Goal: Ask a question: Seek information or help from site administrators or community

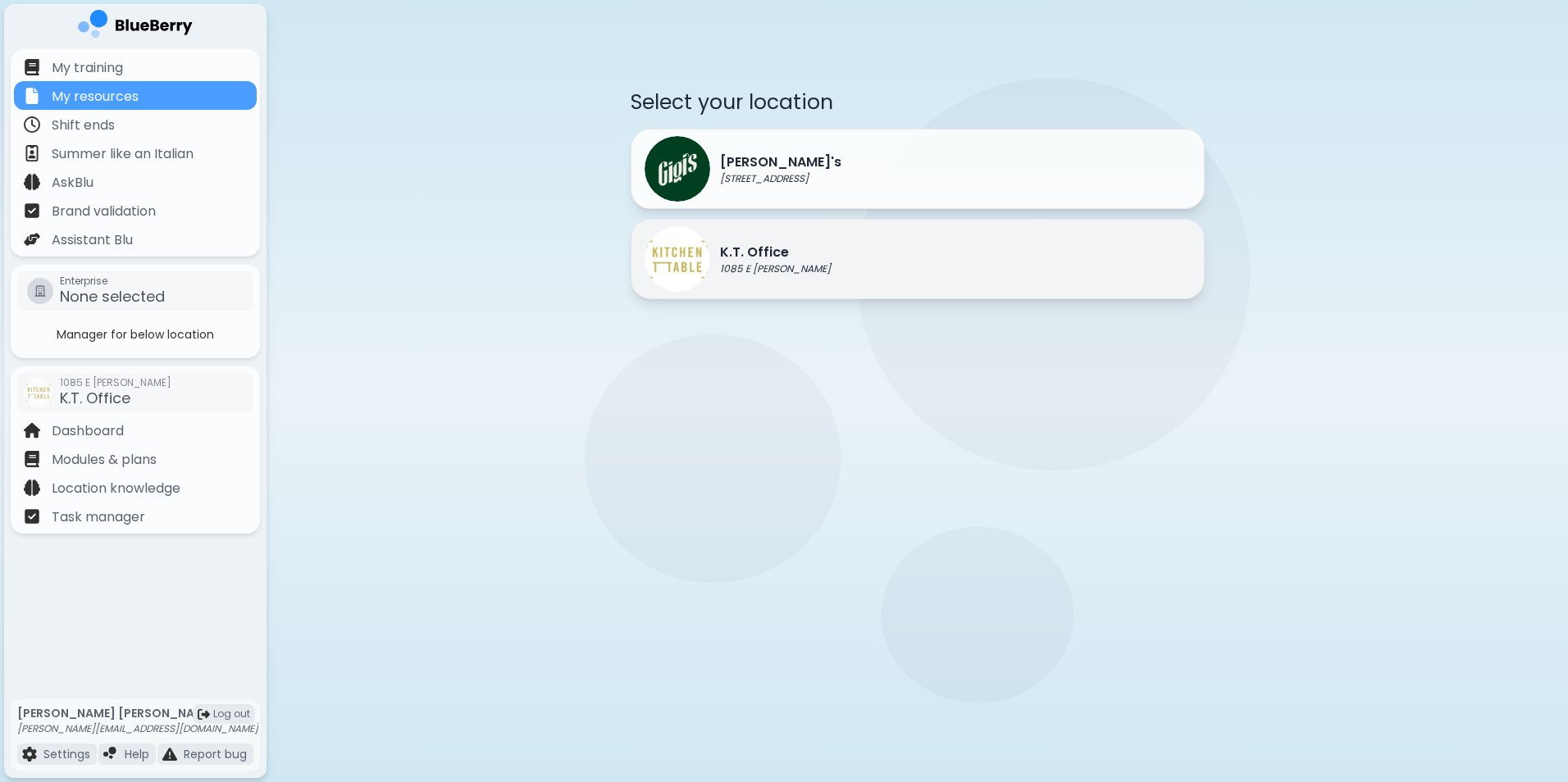
click at [752, 260] on p "K.T. Office" at bounding box center [775, 252] width 111 height 20
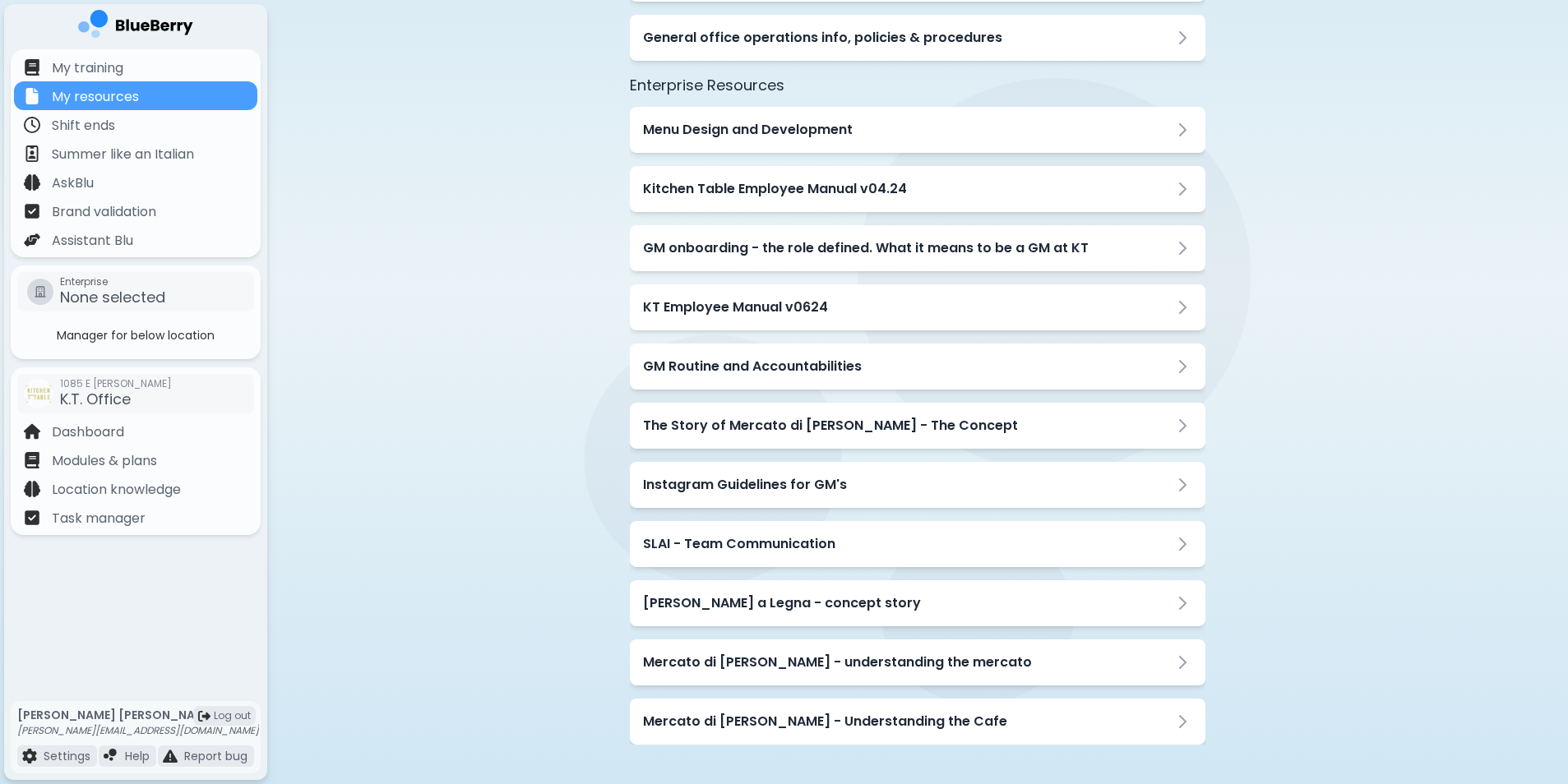
scroll to position [127, 0]
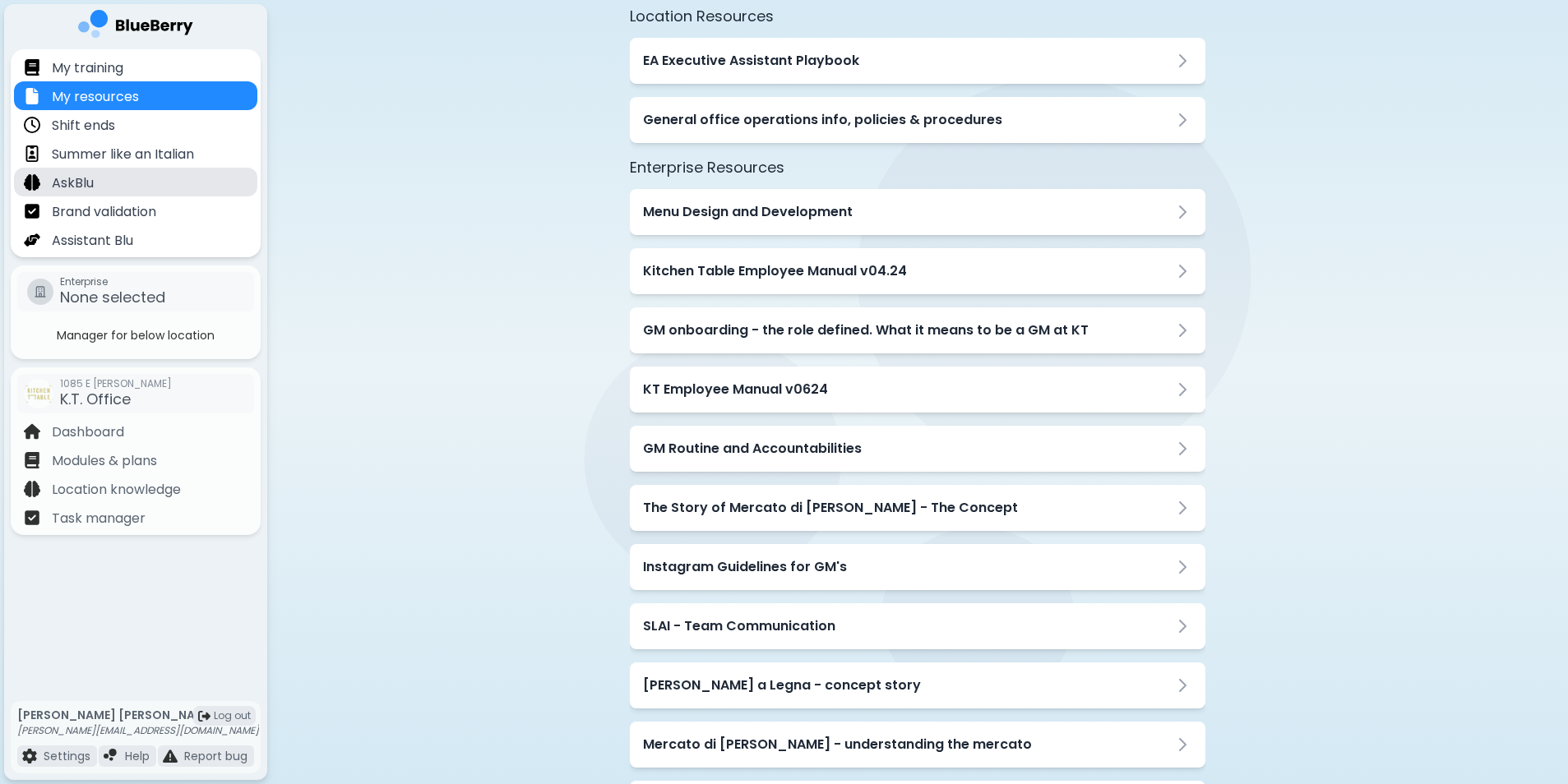
click at [97, 179] on div "AskBlu" at bounding box center [135, 182] width 243 height 29
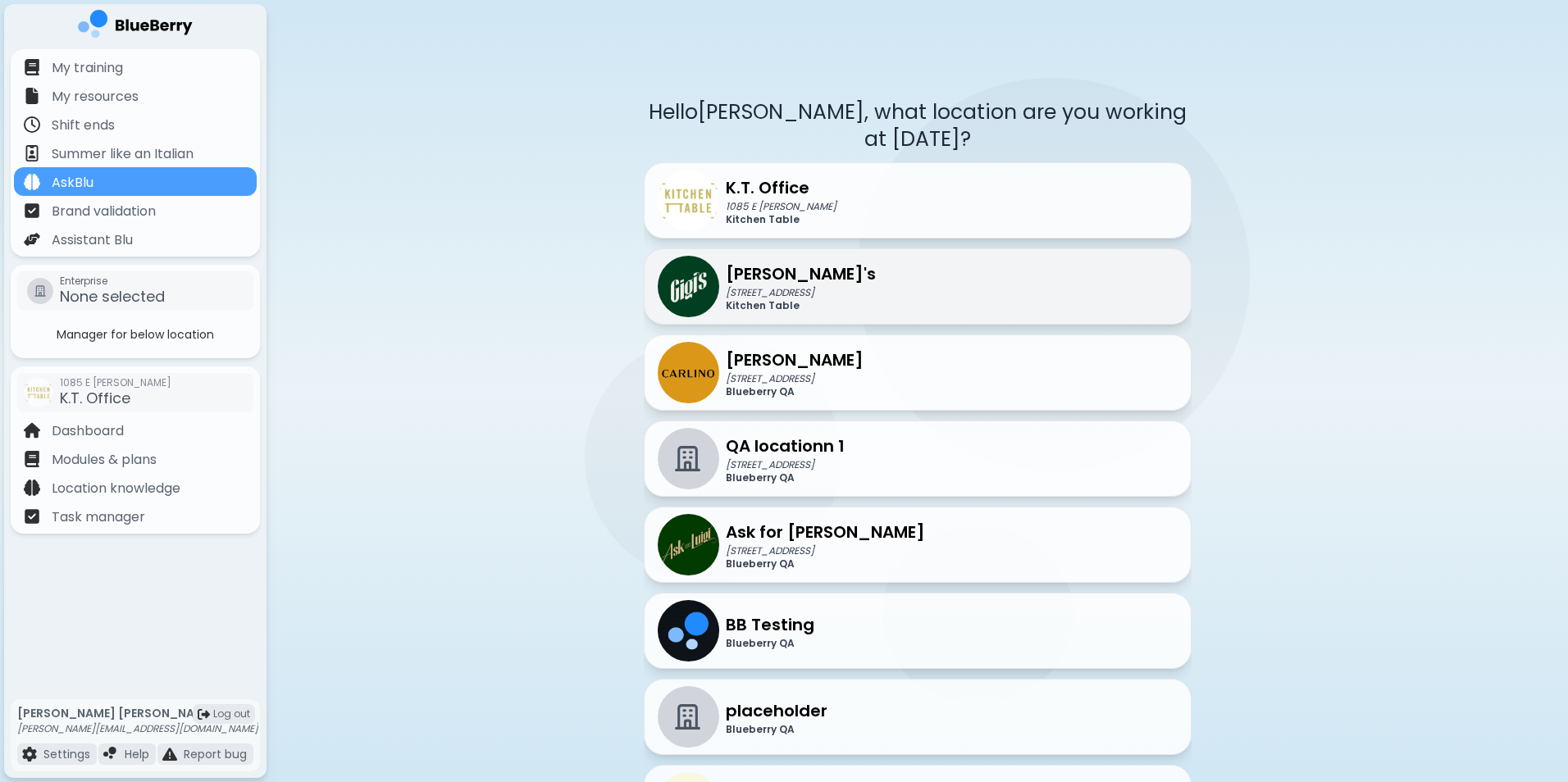
click at [788, 287] on p "[STREET_ADDRESS]" at bounding box center [800, 292] width 150 height 13
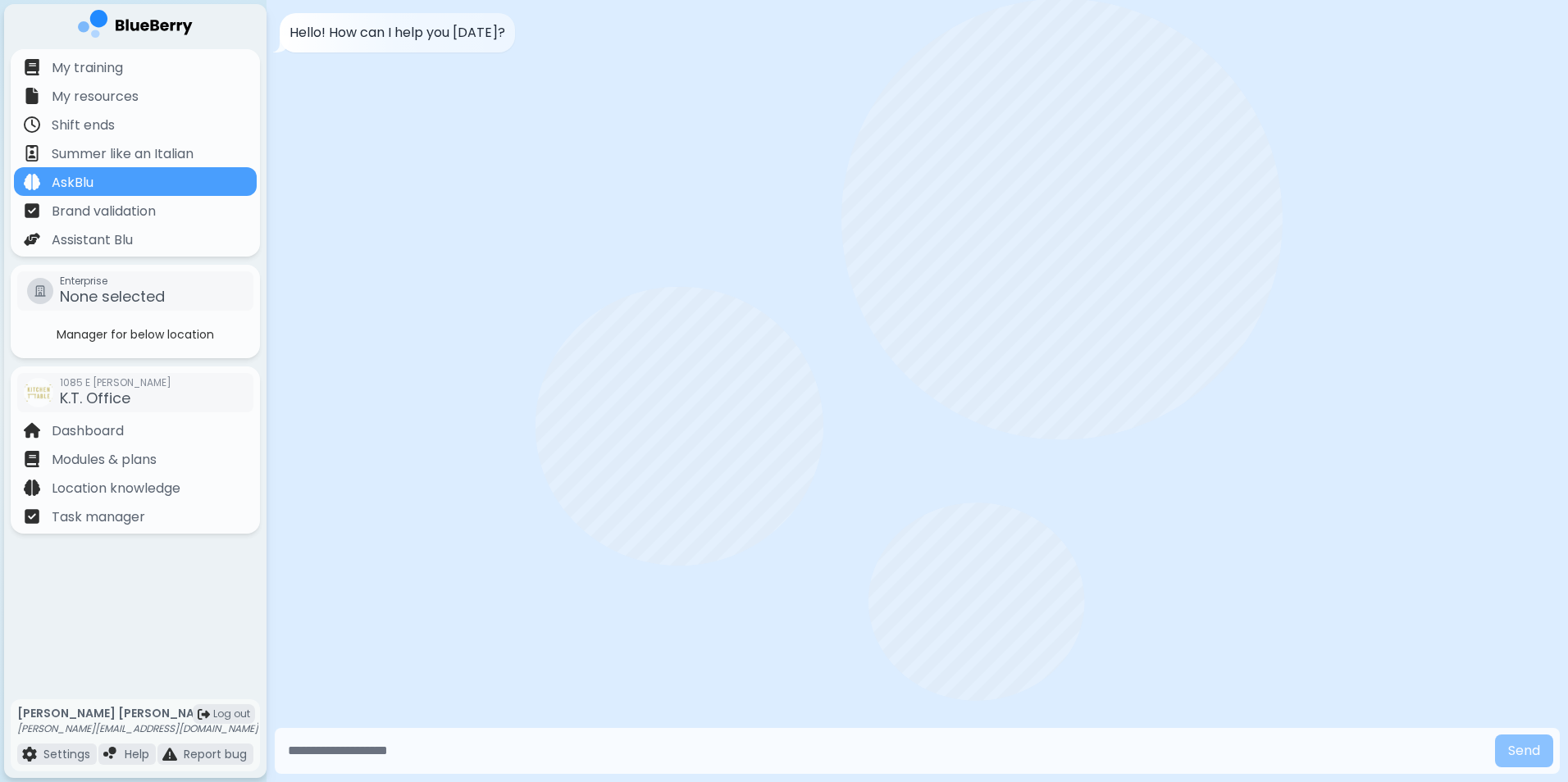
click at [408, 754] on input "text" at bounding box center [884, 751] width 1207 height 33
click at [338, 742] on input "text" at bounding box center [884, 751] width 1207 height 33
type input "**********"
click at [1510, 747] on button "Send" at bounding box center [1524, 751] width 58 height 33
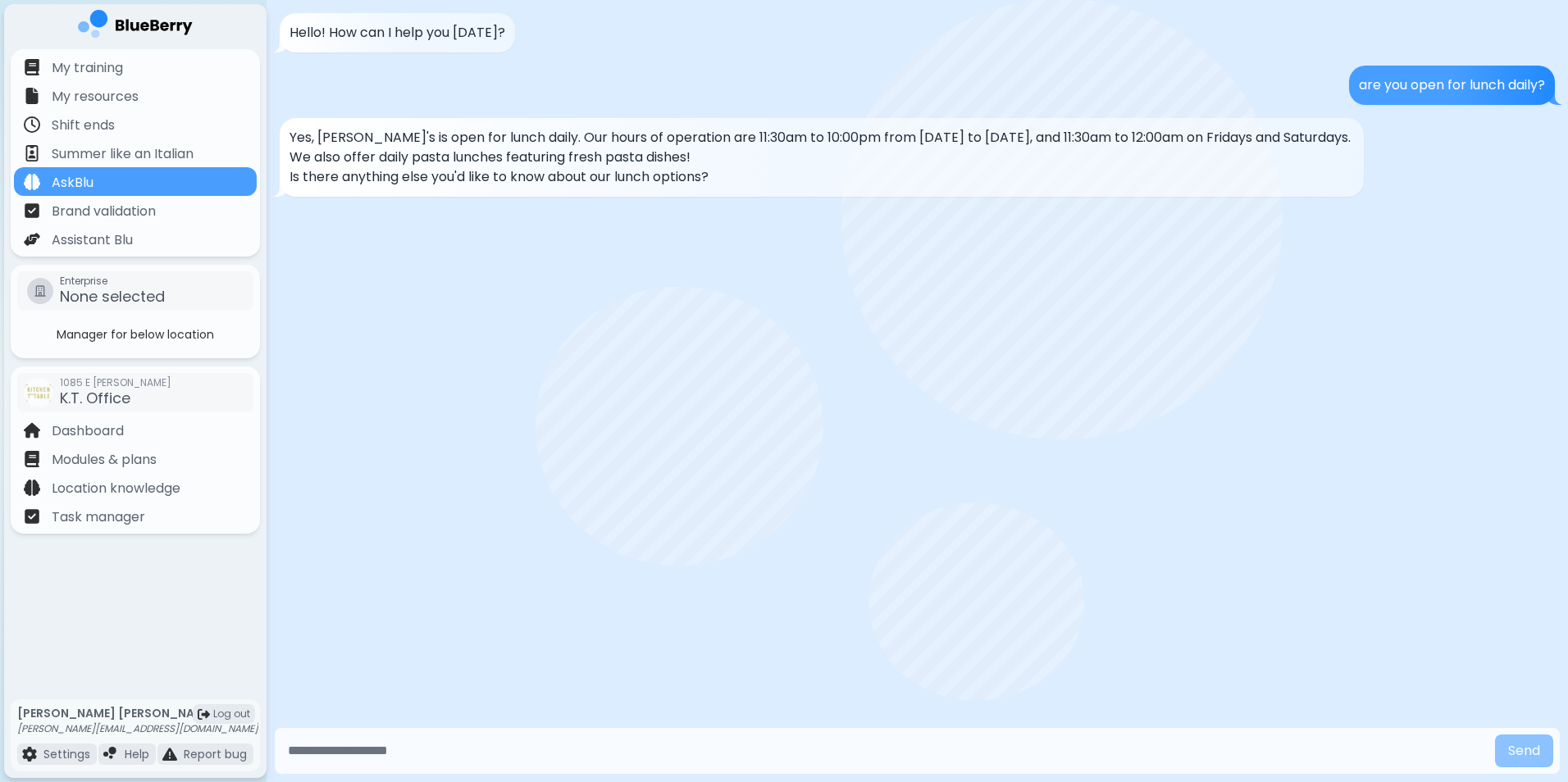
drag, startPoint x: 751, startPoint y: 168, endPoint x: 626, endPoint y: 316, distance: 193.7
click at [626, 316] on div "Hello! How can I help you today? are you open for lunch daily? Yes, Gigi's is o…" at bounding box center [917, 361] width 1302 height 724
drag, startPoint x: 1354, startPoint y: 86, endPoint x: 1549, endPoint y: 71, distance: 195.6
click at [1549, 71] on div "are you open for lunch daily?" at bounding box center [1451, 85] width 205 height 39
drag, startPoint x: 1549, startPoint y: 71, endPoint x: 1466, endPoint y: 101, distance: 88.3
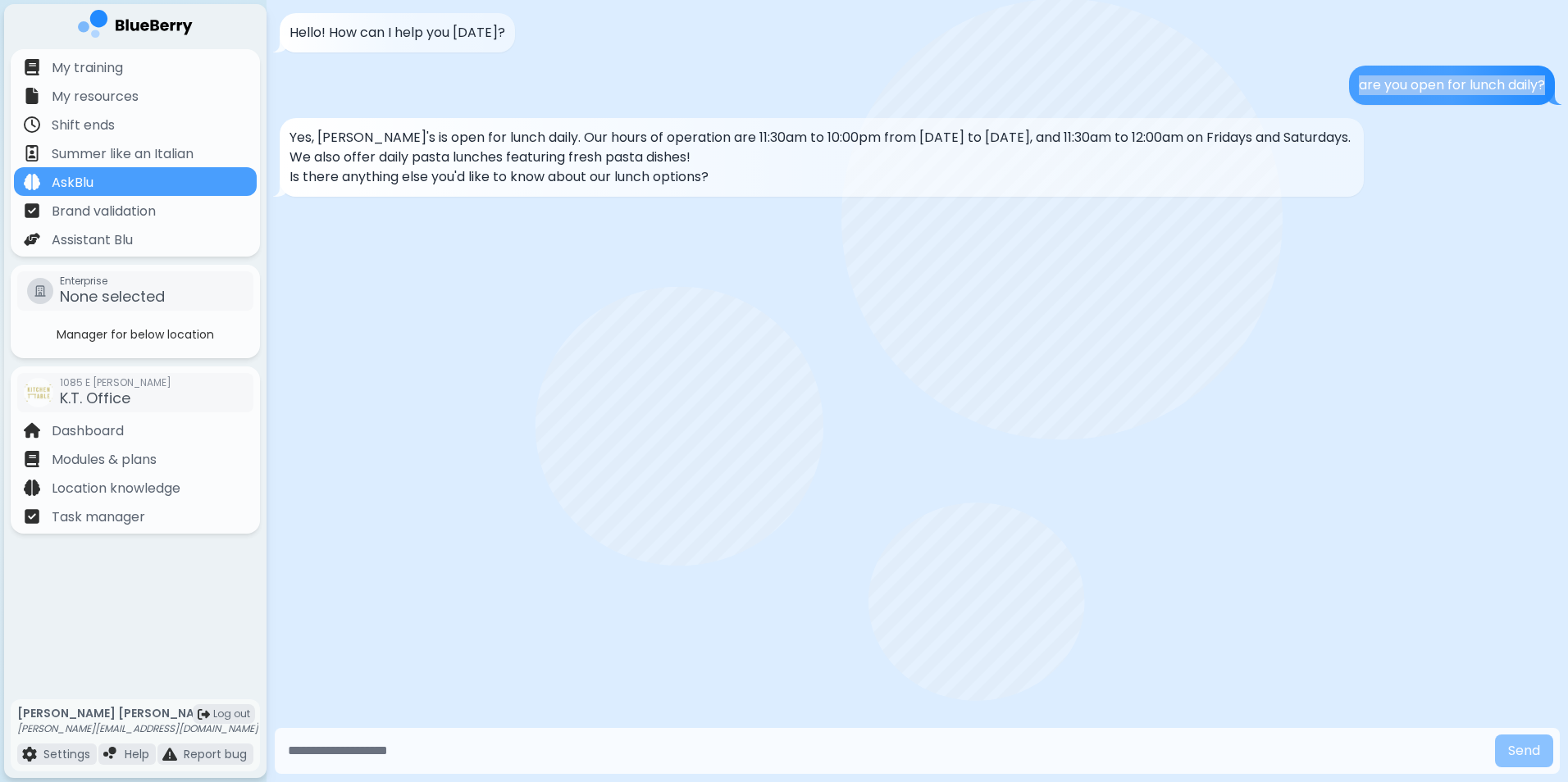
copy p "are you open for lunch daily?"
drag, startPoint x: 814, startPoint y: 182, endPoint x: 726, endPoint y: 324, distance: 167.1
click at [726, 324] on div "Hello! How can I help you today? are you open for lunch daily? Yes, Gigi's is o…" at bounding box center [917, 361] width 1302 height 724
click at [1378, 91] on p "are you open for lunch daily?" at bounding box center [1451, 85] width 187 height 20
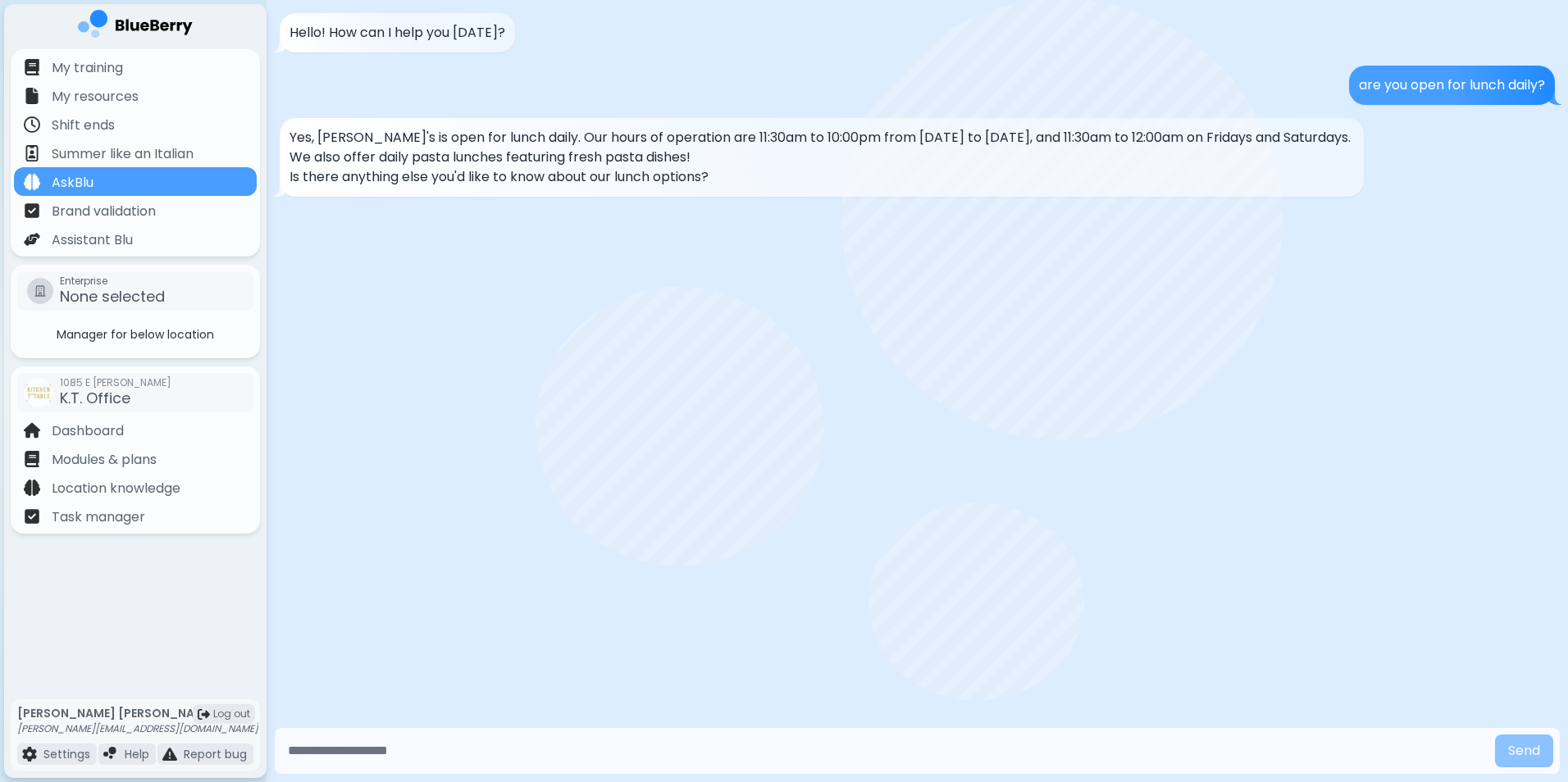
click at [1420, 93] on p "are you open for lunch daily?" at bounding box center [1451, 85] width 187 height 20
click at [1464, 101] on div "are you open for lunch daily?" at bounding box center [1451, 85] width 205 height 39
click at [1467, 101] on div "are you open for lunch daily?" at bounding box center [1451, 85] width 205 height 39
click at [1498, 94] on p "are you open for lunch daily?" at bounding box center [1451, 85] width 187 height 20
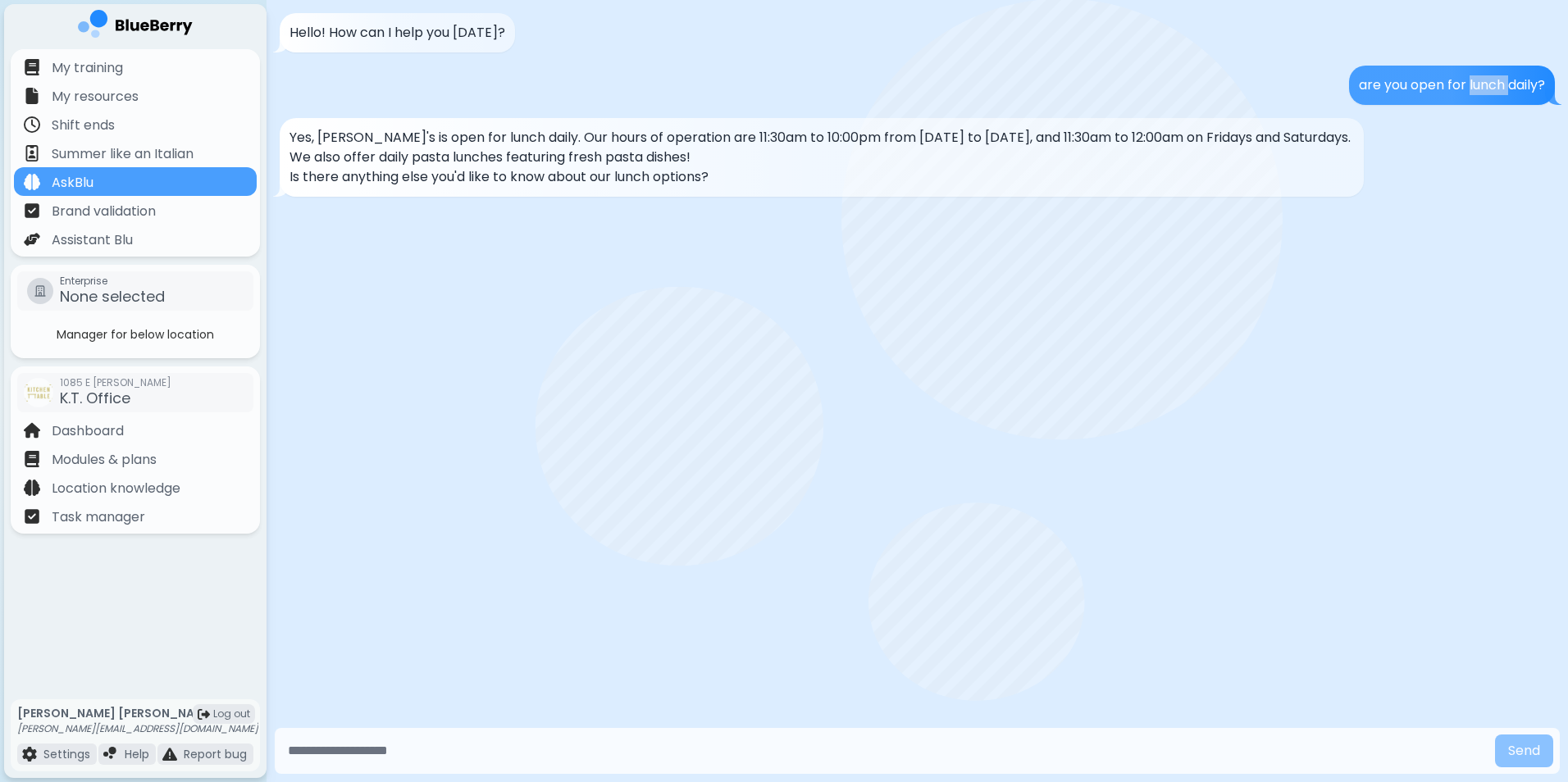
click at [1499, 94] on p "are you open for lunch daily?" at bounding box center [1451, 85] width 187 height 20
click at [1399, 99] on div "are you open for lunch daily?" at bounding box center [1451, 85] width 205 height 39
click at [1399, 96] on div "are you open for lunch daily?" at bounding box center [1451, 85] width 205 height 39
click at [1400, 99] on div "are you open for lunch daily?" at bounding box center [1451, 85] width 205 height 39
drag, startPoint x: 1400, startPoint y: 99, endPoint x: 1377, endPoint y: 99, distance: 23.0
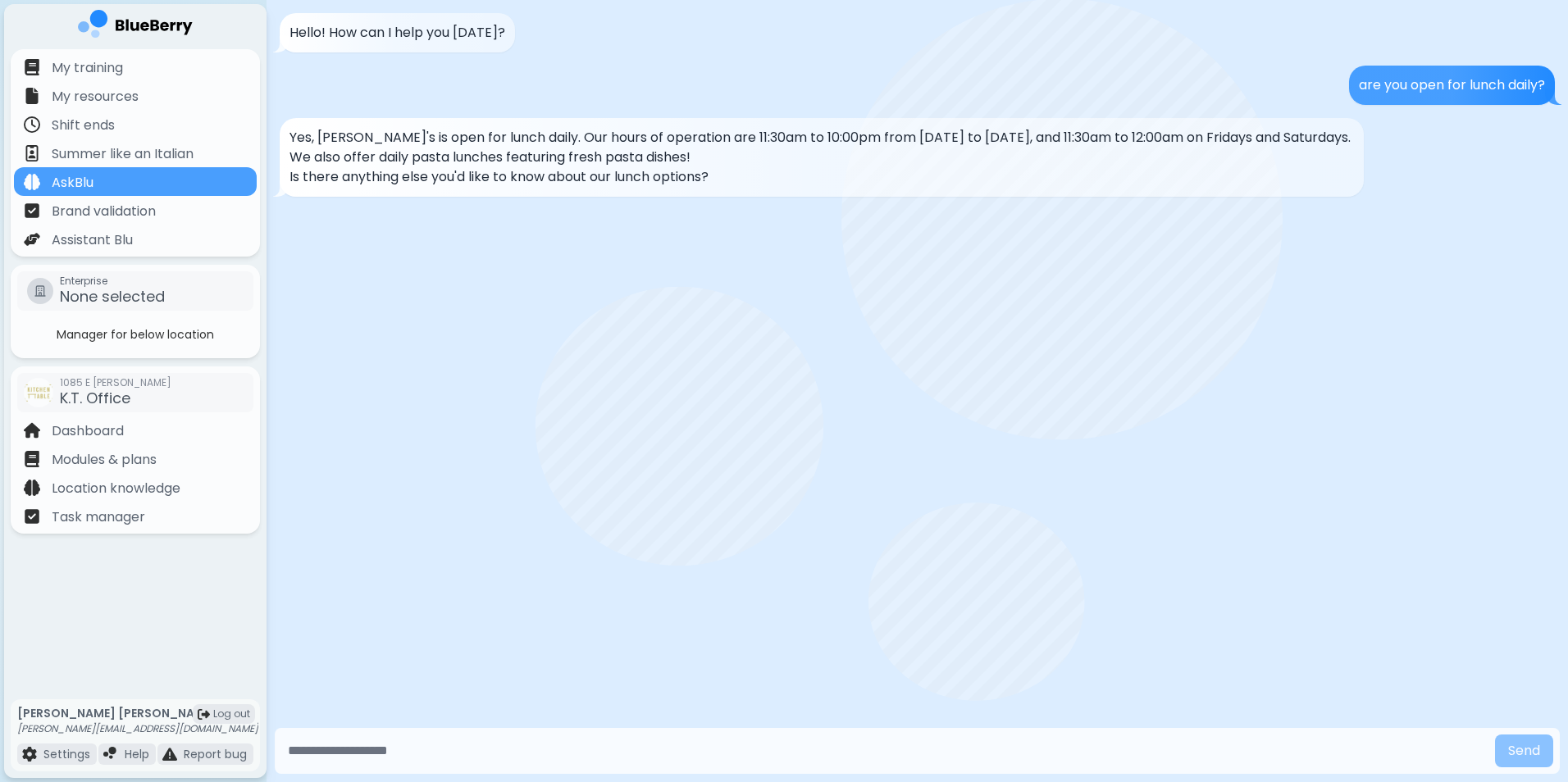
click at [1377, 99] on div "are you open for lunch daily?" at bounding box center [1451, 85] width 205 height 39
click at [1353, 98] on div "are you open for lunch daily?" at bounding box center [1451, 85] width 205 height 39
click at [1363, 87] on p "are you open for lunch daily?" at bounding box center [1451, 85] width 187 height 20
click at [1428, 90] on p "are you open for lunch daily?" at bounding box center [1451, 85] width 187 height 20
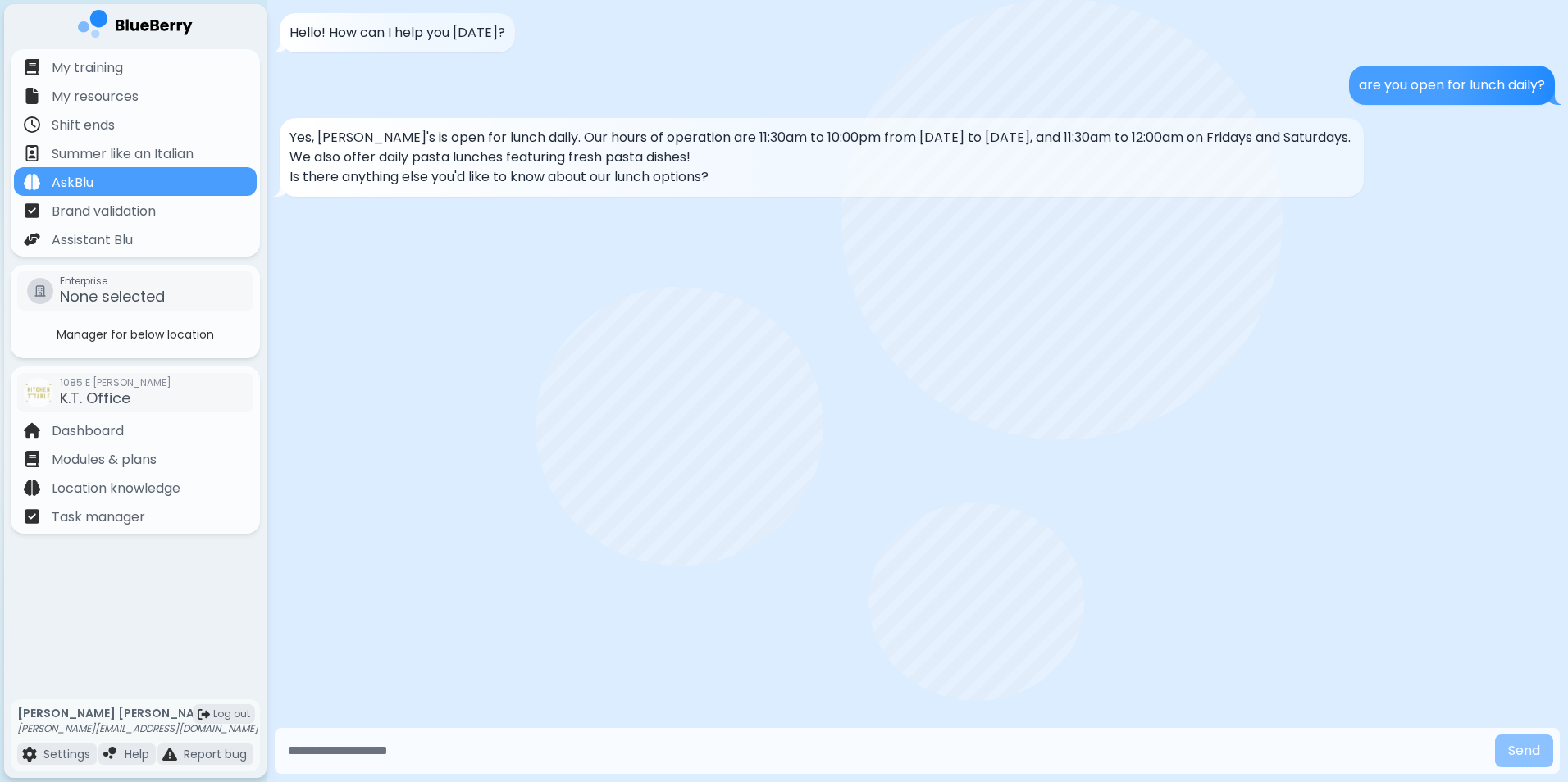
click at [1435, 99] on div "are you open for lunch daily?" at bounding box center [1451, 85] width 205 height 39
click at [1435, 93] on p "are you open for lunch daily?" at bounding box center [1451, 85] width 187 height 20
click at [717, 186] on p "Is there anything else you'd like to know about our lunch options?" at bounding box center [821, 177] width 1064 height 20
drag, startPoint x: 717, startPoint y: 186, endPoint x: 653, endPoint y: 213, distance: 69.5
click at [589, 228] on div "Hello! How can I help you today? are you open for lunch daily? Yes, Gigi's is o…" at bounding box center [917, 361] width 1302 height 724
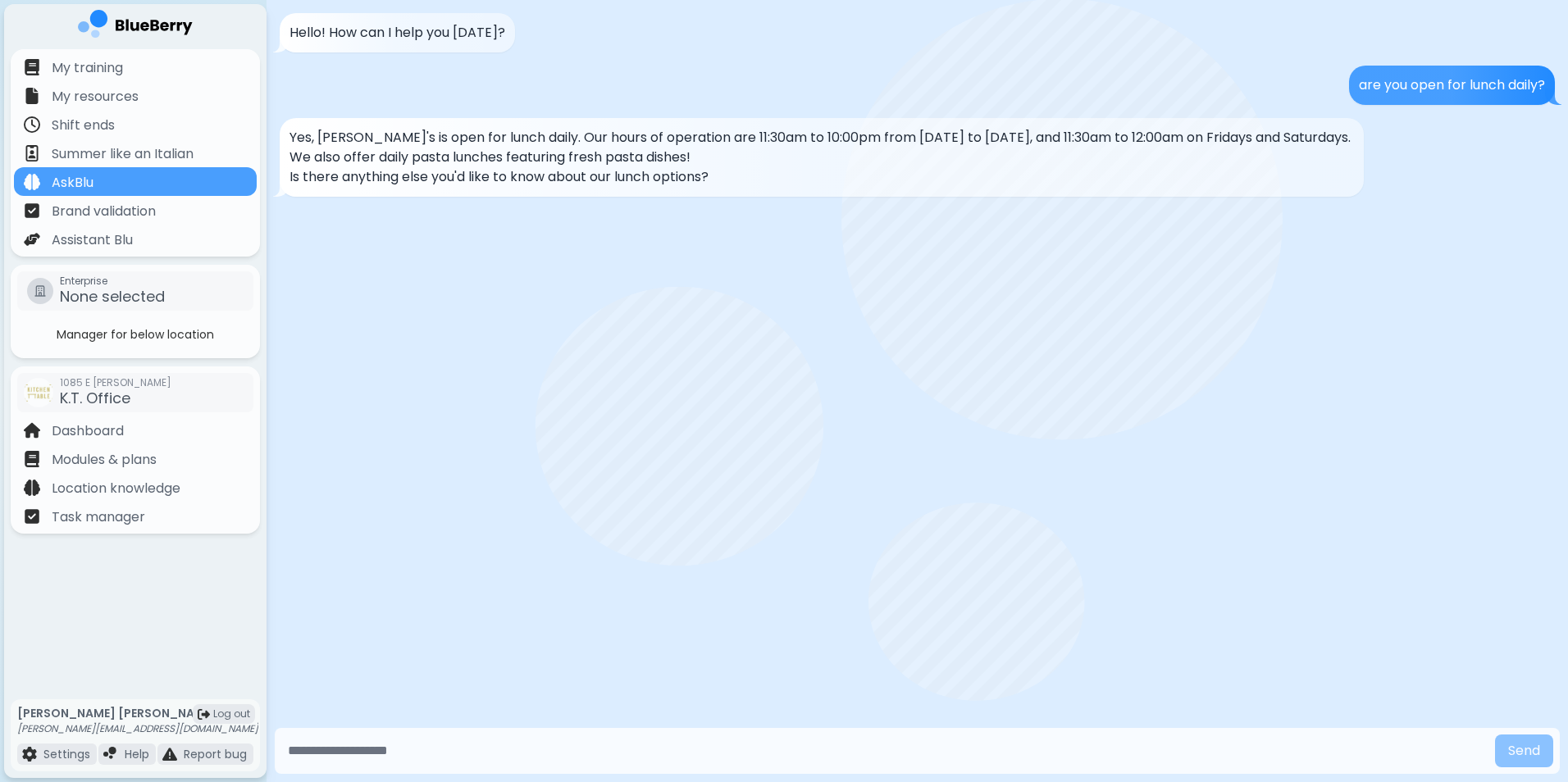
click at [781, 172] on p "Is there anything else you'd like to know about our lunch options?" at bounding box center [821, 177] width 1064 height 20
click at [390, 741] on input "text" at bounding box center [884, 751] width 1207 height 33
type input "**********"
click at [1495, 734] on button "Send" at bounding box center [1524, 751] width 58 height 33
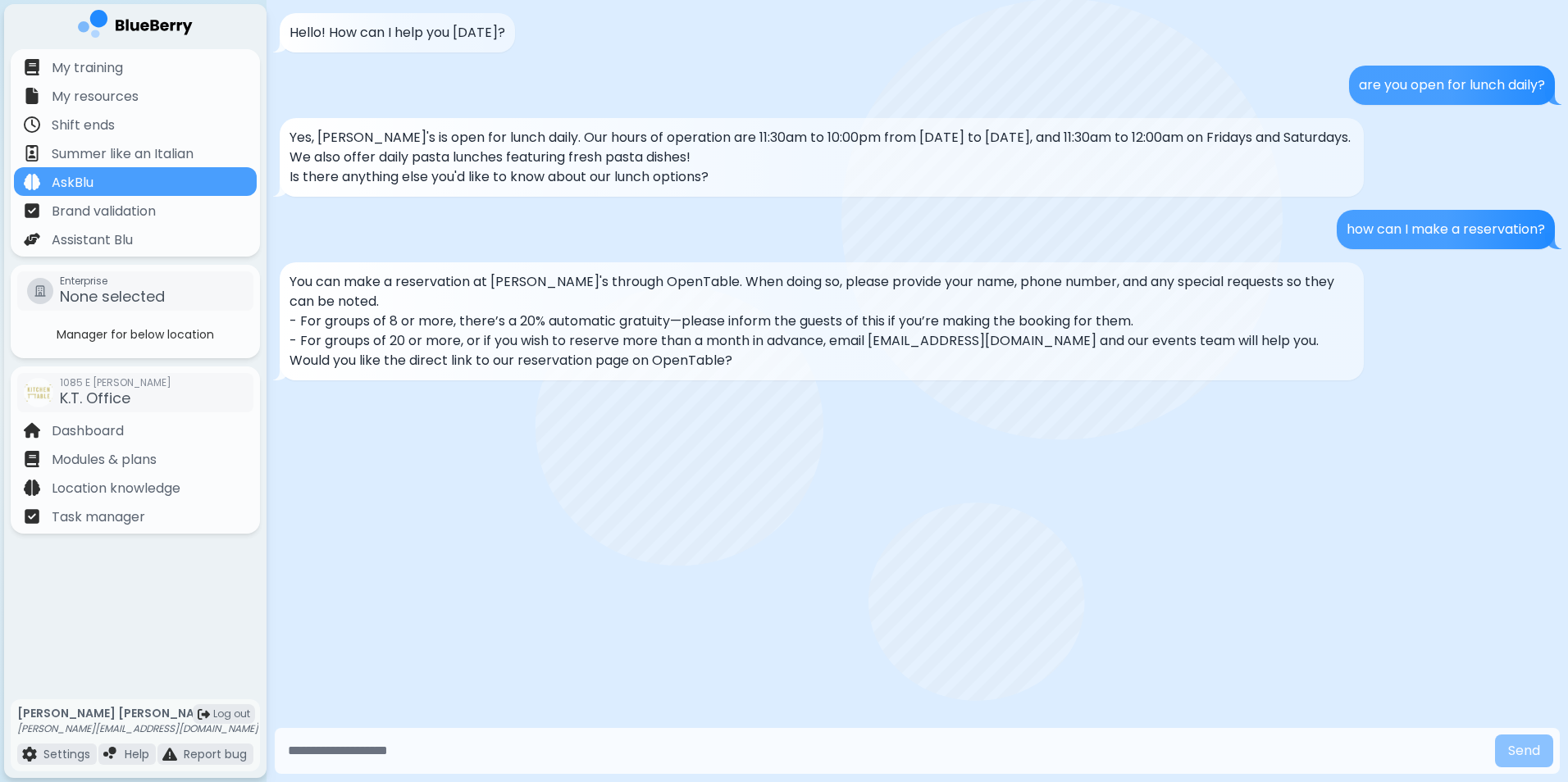
drag, startPoint x: 780, startPoint y: 357, endPoint x: 768, endPoint y: 368, distance: 16.3
click at [768, 368] on p "Would you like the direct link to our reservation page on OpenTable?" at bounding box center [821, 361] width 1064 height 20
click at [768, 368] on p "Would you like the direct link to our reservation page on OpenTable?" at bounding box center [821, 361] width 1064 height 20
click at [784, 401] on div "Hello! How can I help you today? are you open for lunch daily? Yes, Gigi's is o…" at bounding box center [917, 361] width 1302 height 724
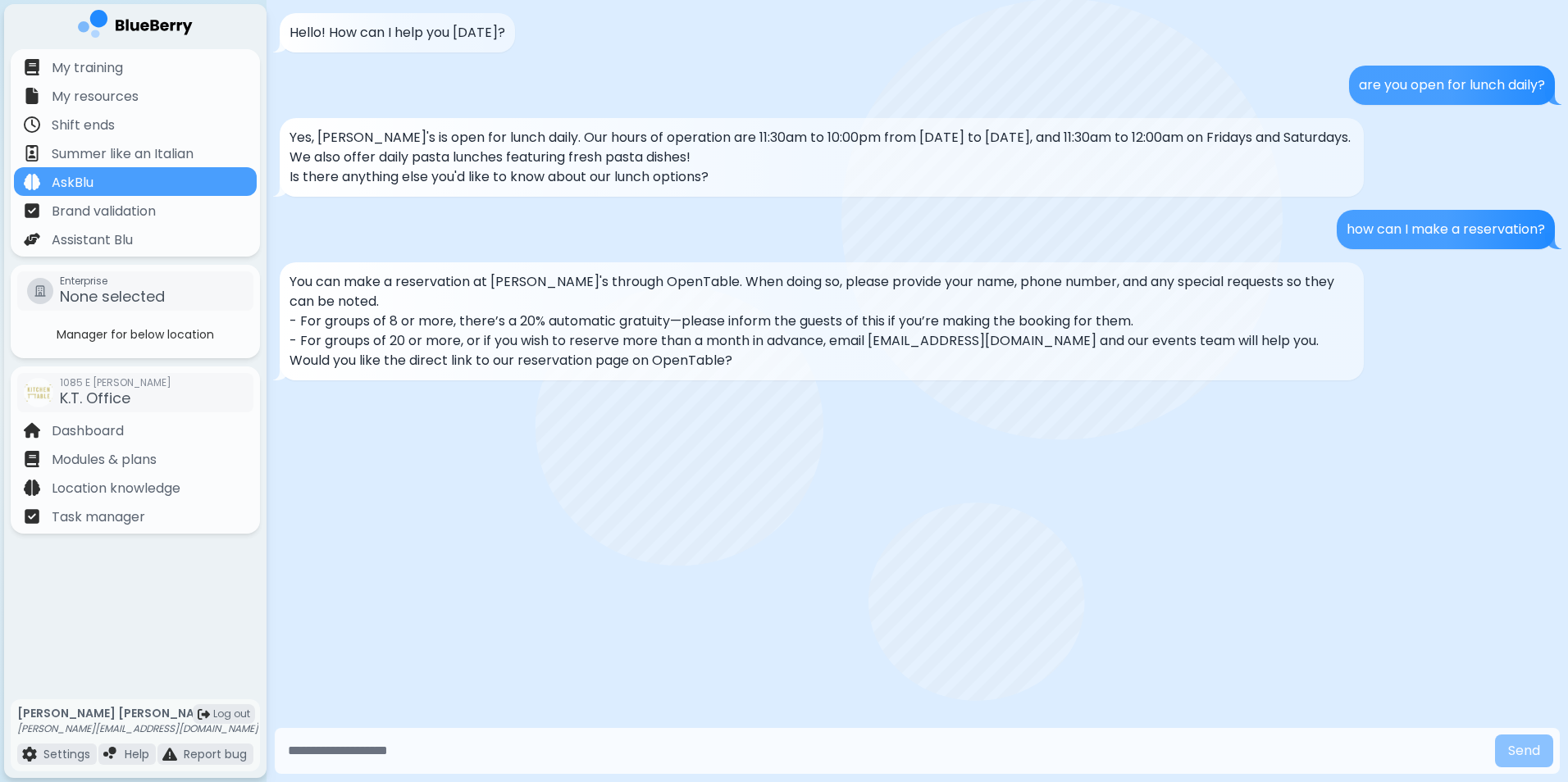
click at [1350, 288] on p "You can make a reservation at Gigi's through OpenTable. When doing so, please p…" at bounding box center [821, 292] width 1064 height 39
click at [1351, 288] on p "You can make a reservation at Gigi's through OpenTable. When doing so, please p…" at bounding box center [821, 292] width 1064 height 39
drag, startPoint x: 1351, startPoint y: 288, endPoint x: 1322, endPoint y: 321, distance: 43.9
click at [1322, 321] on p "- For groups of 8 or more, there’s a 20% automatic gratuity—please inform the g…" at bounding box center [821, 321] width 1064 height 20
click at [1330, 318] on p "- For groups of 8 or more, there’s a 20% automatic gratuity—please inform the g…" at bounding box center [821, 321] width 1064 height 20
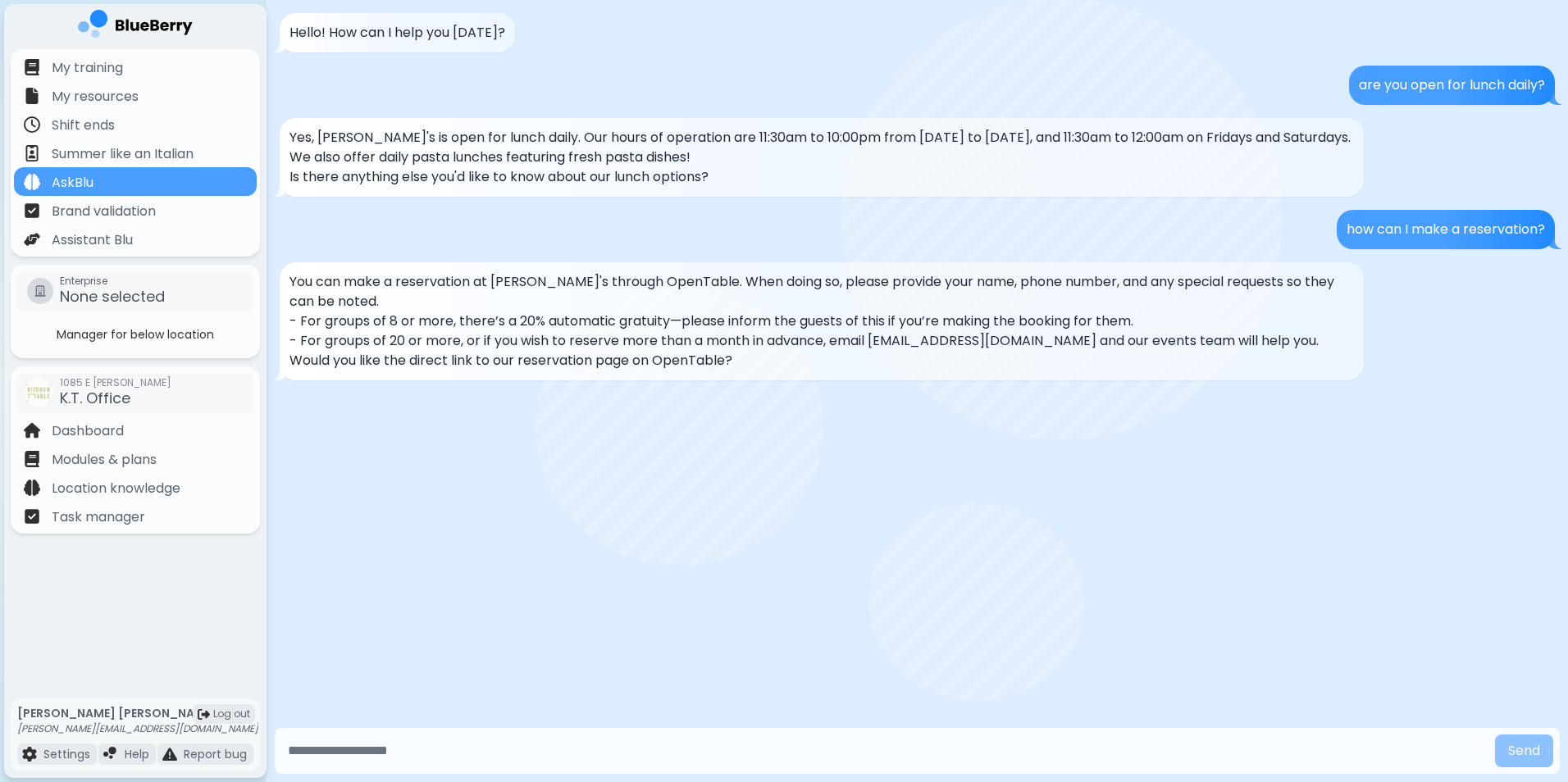
click at [1330, 318] on p "- For groups of 8 or more, there’s a 20% automatic gratuity—please inform the g…" at bounding box center [821, 321] width 1064 height 20
click at [1330, 326] on p "- For groups of 8 or more, there’s a 20% automatic gratuity—please inform the g…" at bounding box center [821, 321] width 1064 height 20
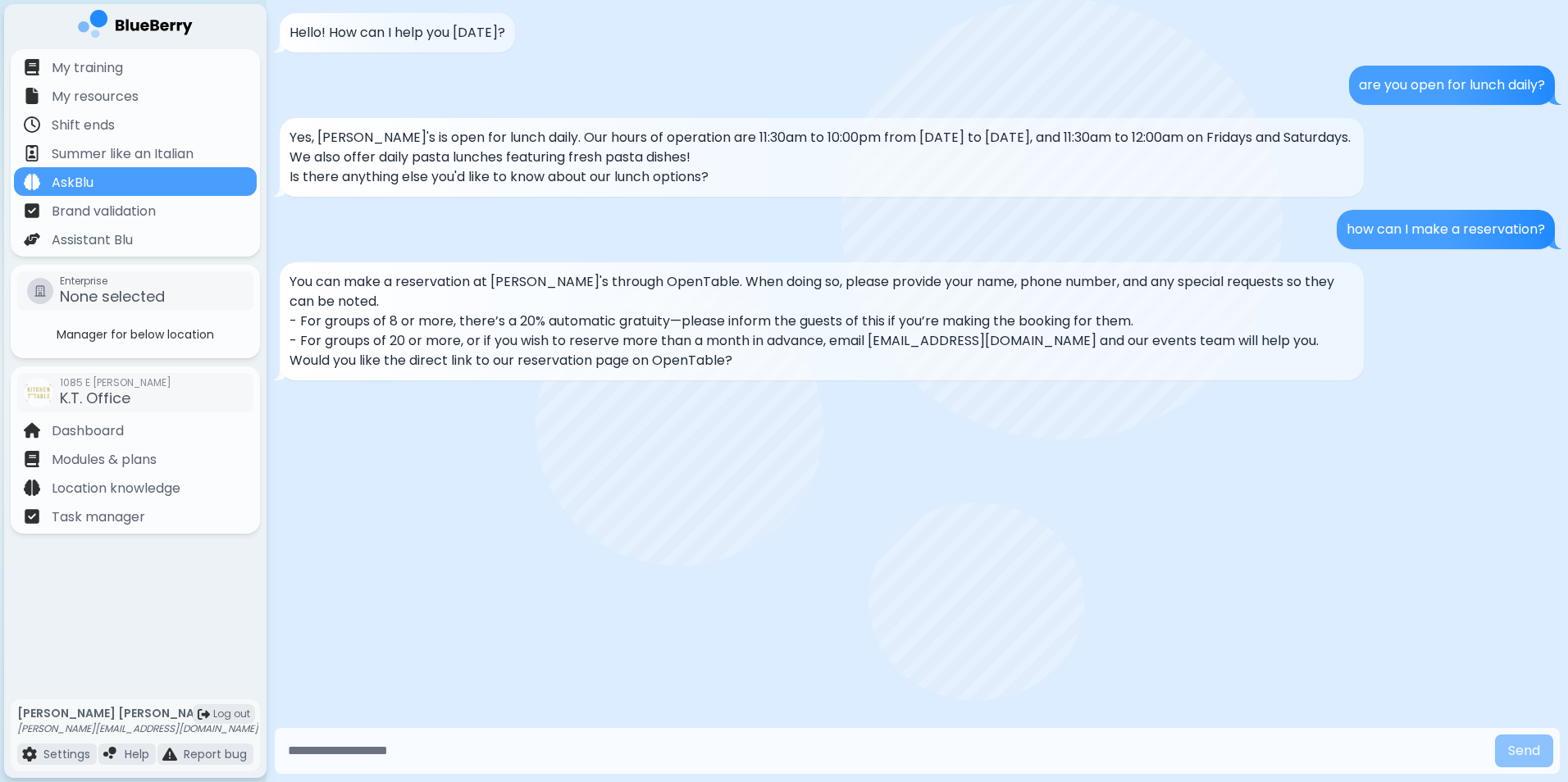
click at [1330, 326] on p "- For groups of 8 or more, there’s a 20% automatic gratuity—please inform the g…" at bounding box center [821, 321] width 1064 height 20
click at [1330, 326] on p "- For groups of 8 or more, there’s a 20% automatic gratuity—please inform the g…" at bounding box center [821, 321] width 1064 height 20
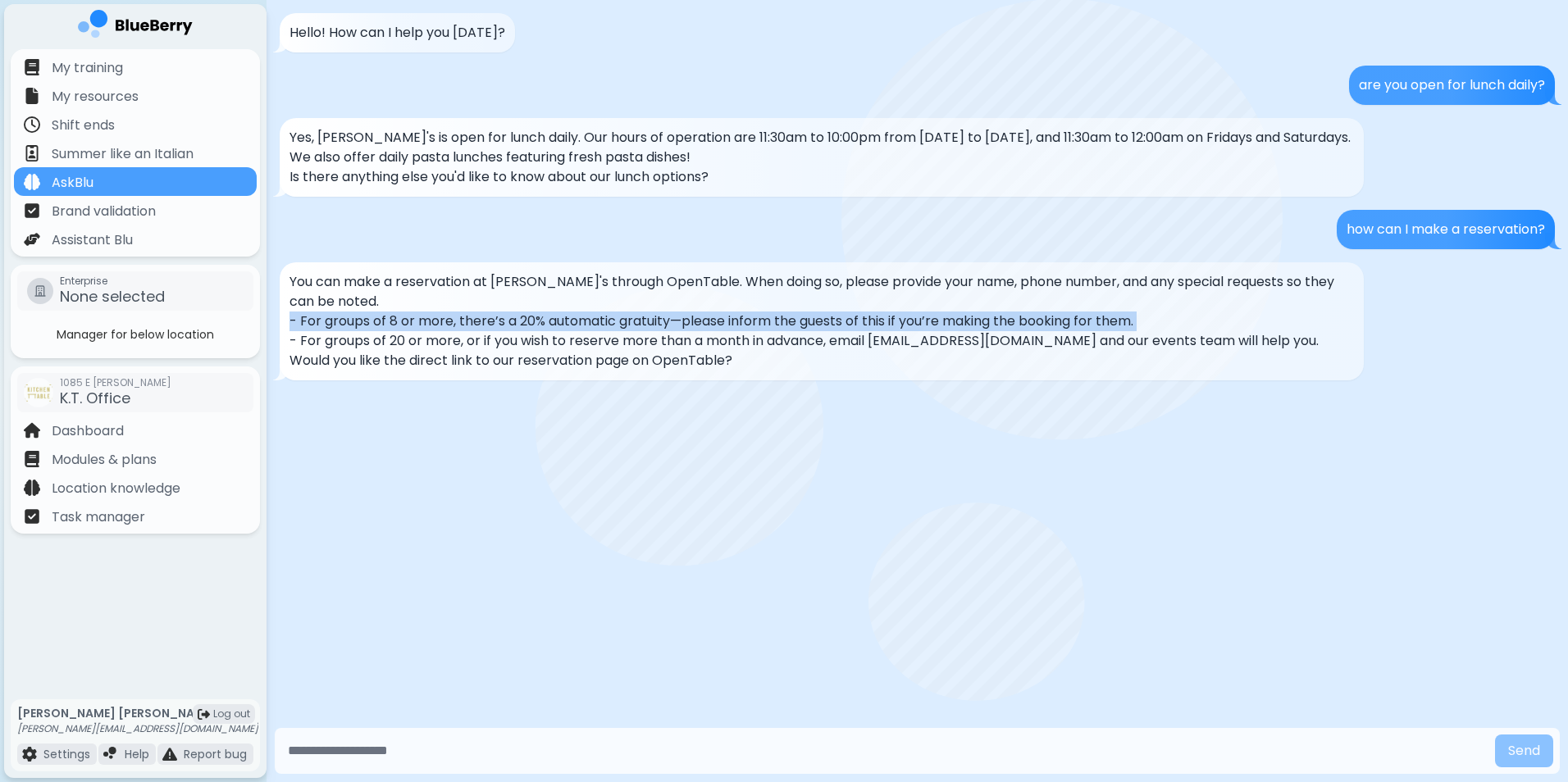
click at [1330, 326] on p "- For groups of 8 or more, there’s a 20% automatic gratuity—please inform the g…" at bounding box center [821, 321] width 1064 height 20
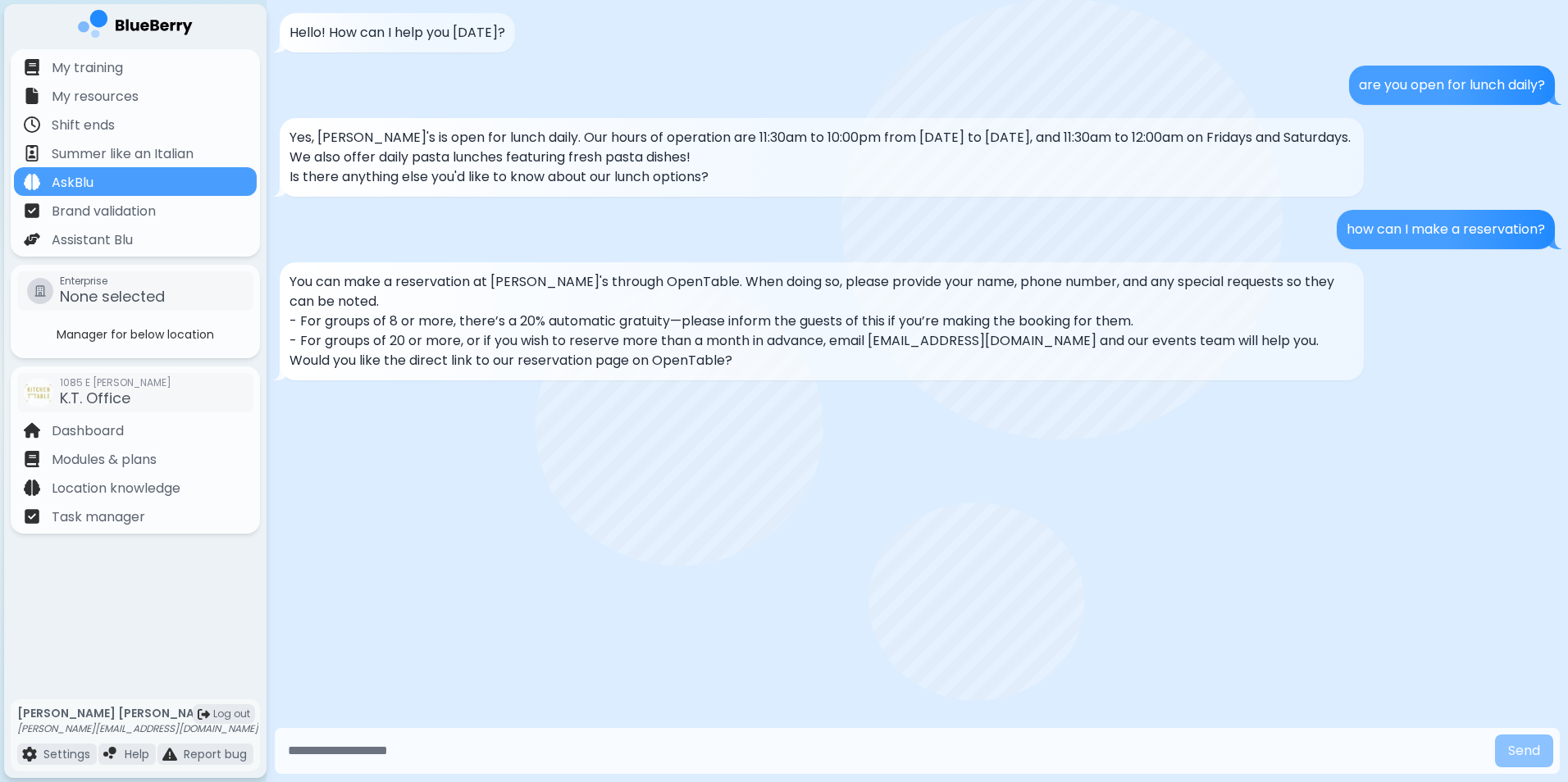
drag, startPoint x: 1330, startPoint y: 326, endPoint x: 1317, endPoint y: 343, distance: 21.4
click at [1323, 341] on p "- For groups of 20 or more, or if you wish to reserve more than a month in adva…" at bounding box center [821, 341] width 1064 height 20
click at [1311, 332] on p "- For groups of 20 or more, or if you wish to reserve more than a month in adva…" at bounding box center [821, 341] width 1064 height 20
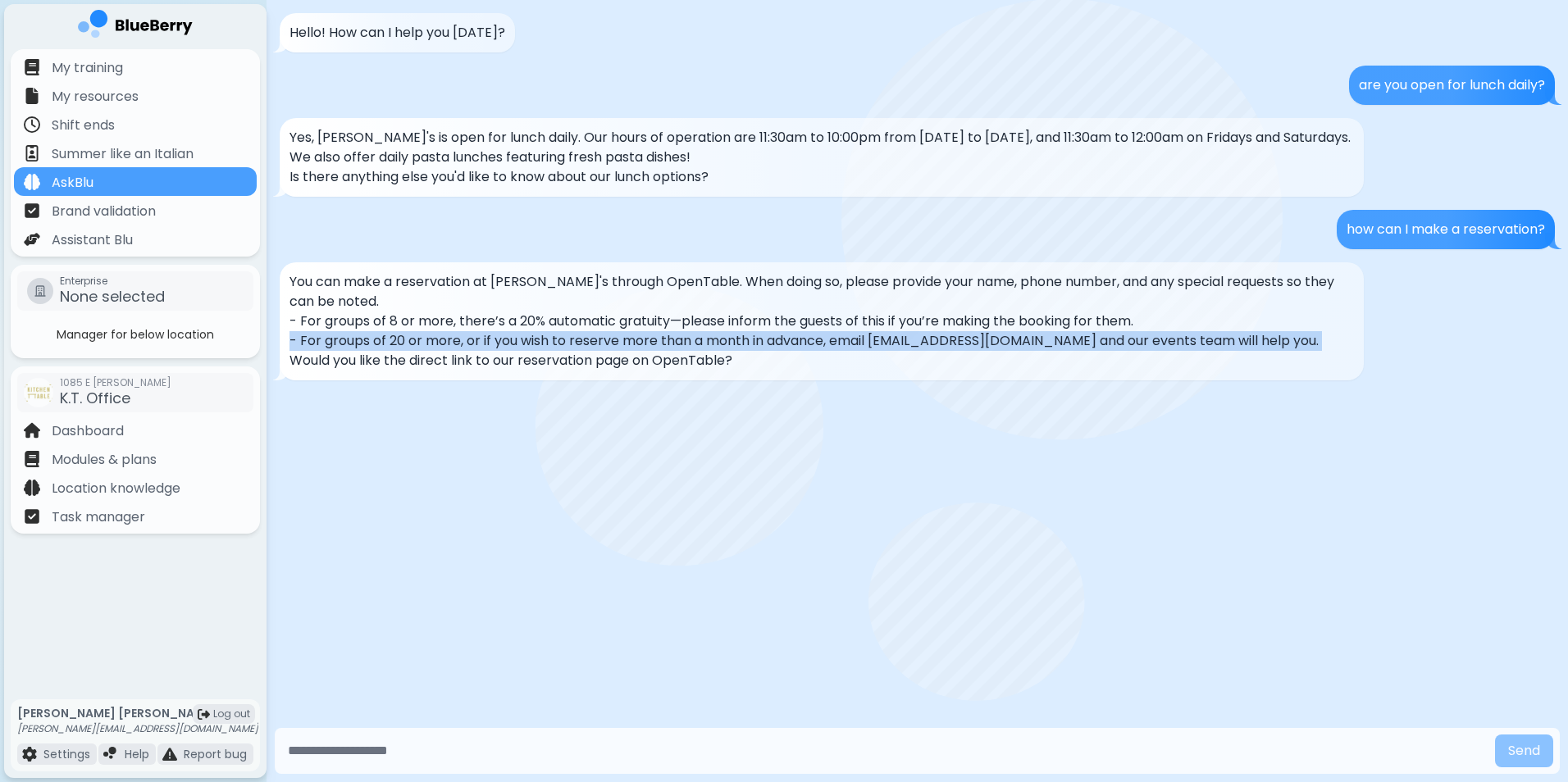
click at [1311, 332] on p "- For groups of 20 or more, or if you wish to reserve more than a month in adva…" at bounding box center [821, 341] width 1064 height 20
drag, startPoint x: 1311, startPoint y: 332, endPoint x: 1288, endPoint y: 343, distance: 25.5
click at [1288, 343] on p "- For groups of 20 or more, or if you wish to reserve more than a month in adva…" at bounding box center [821, 341] width 1064 height 20
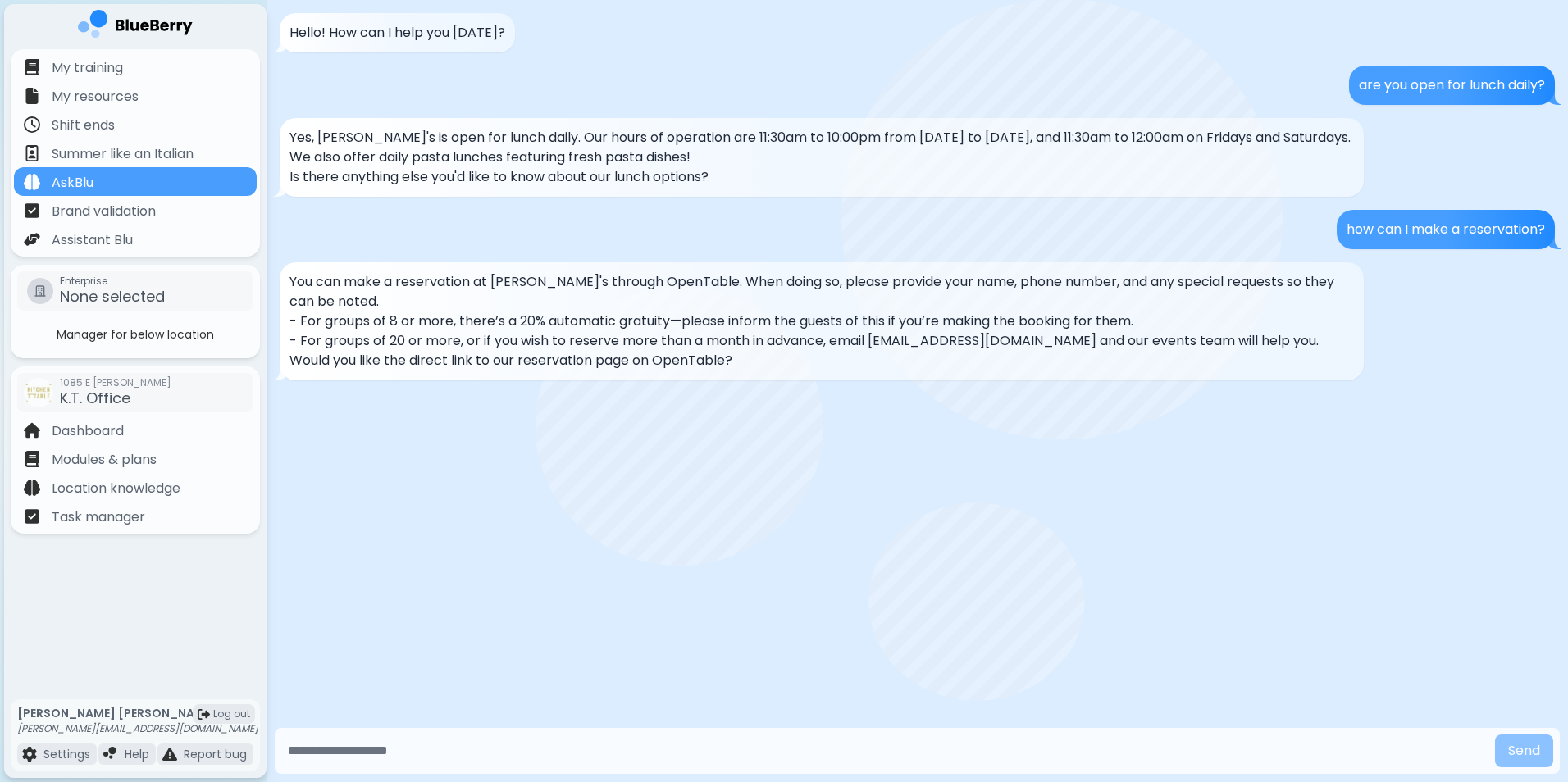
click at [1283, 315] on p "- For groups of 8 or more, there’s a 20% automatic gratuity—please inform the g…" at bounding box center [821, 321] width 1064 height 20
click at [1193, 376] on div "You can make a reservation at Gigi's through OpenTable. When doing so, please p…" at bounding box center [821, 321] width 1084 height 118
click at [1422, 241] on div "how can I make a reservation?" at bounding box center [1445, 229] width 218 height 39
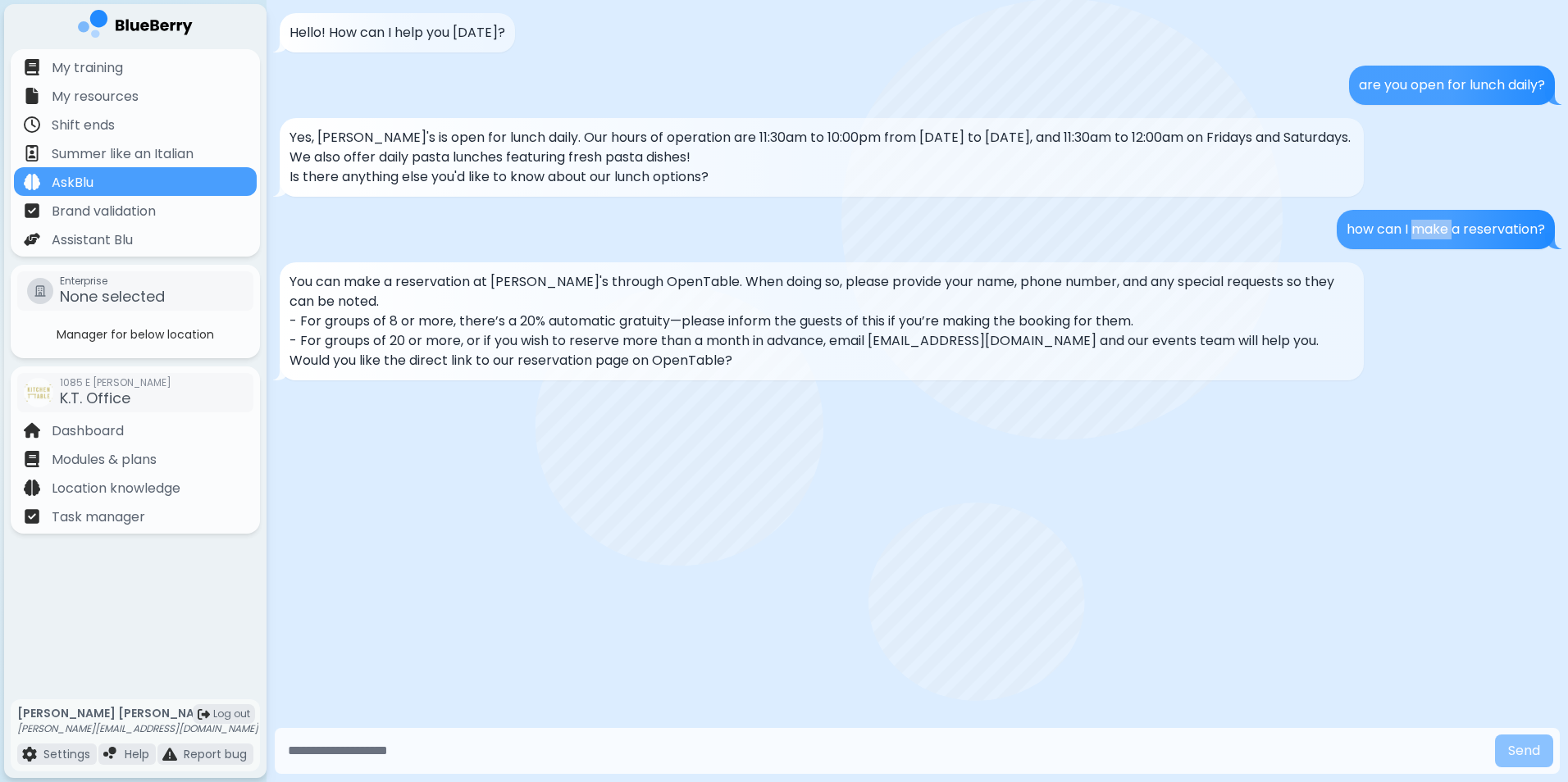
click at [1422, 241] on div "how can I make a reservation?" at bounding box center [1445, 229] width 218 height 39
click at [885, 526] on div "Hello! How can I help you today? are you open for lunch daily? Yes, Gigi's is o…" at bounding box center [917, 361] width 1302 height 724
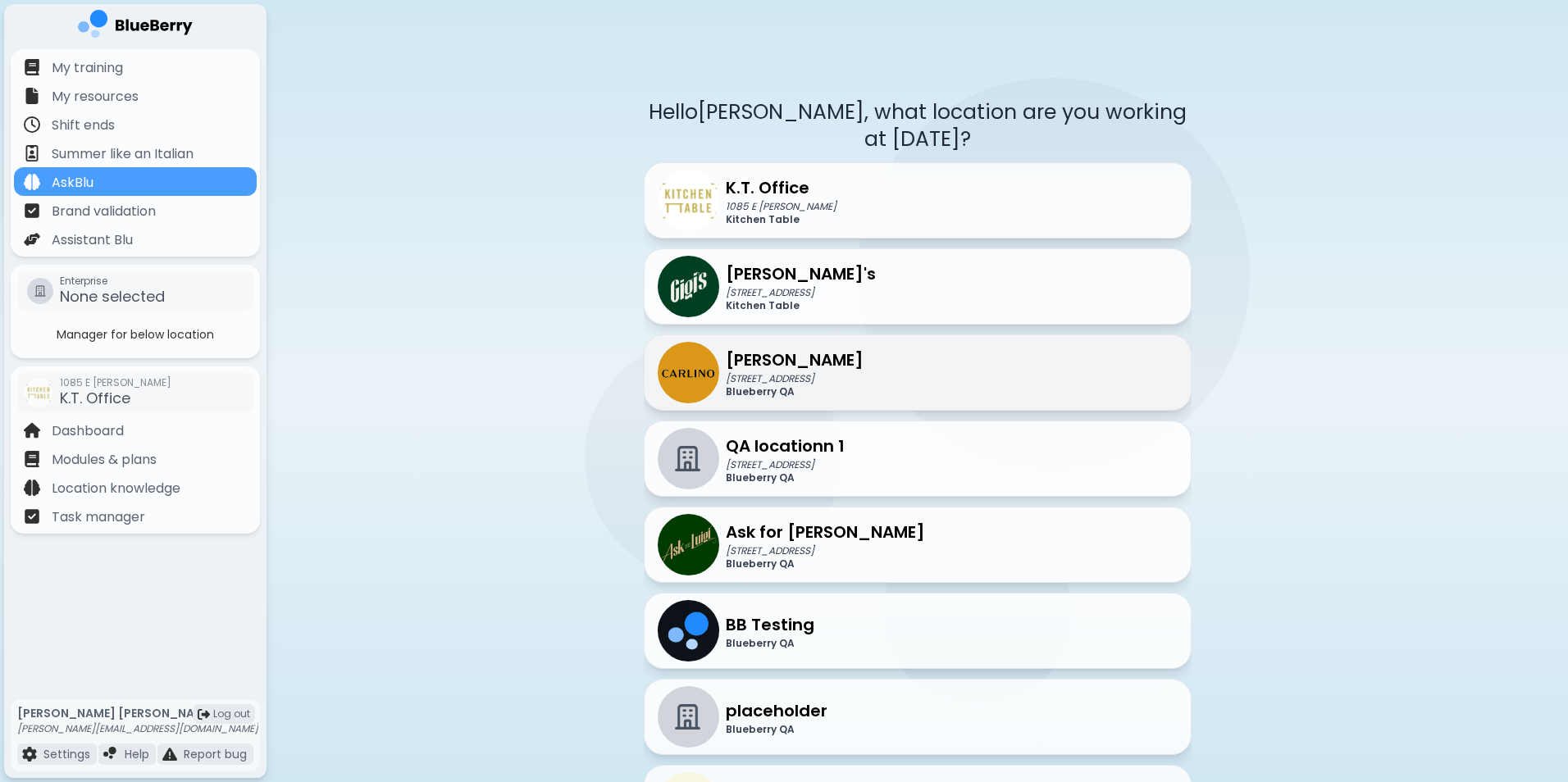
click at [840, 363] on div "Carlino QA 1115 Alberni street Blueberry QA" at bounding box center [917, 372] width 548 height 76
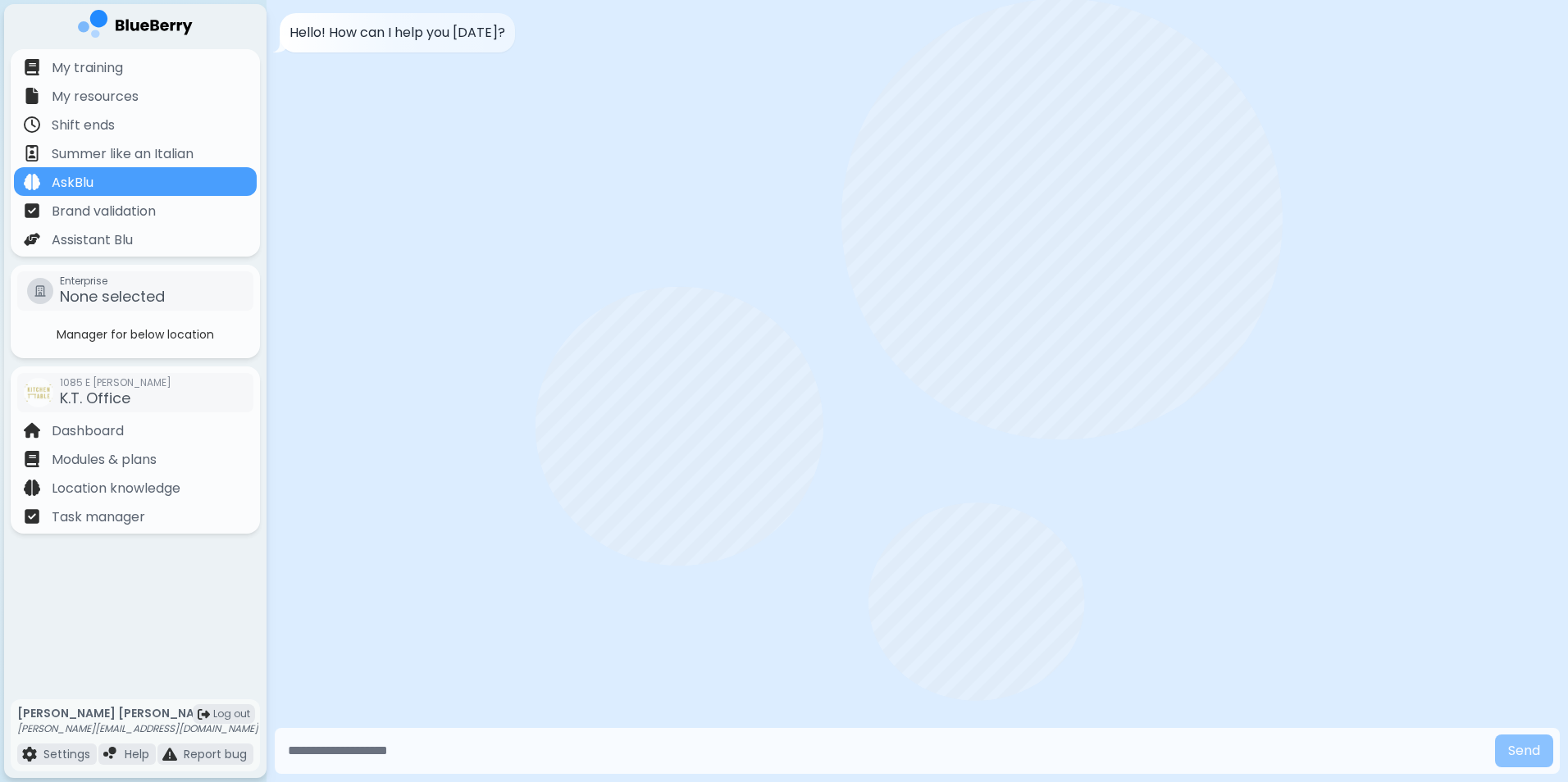
click at [354, 759] on input "text" at bounding box center [884, 751] width 1207 height 33
type input "*"
type input "**********"
click at [1495, 734] on button "Send" at bounding box center [1524, 751] width 58 height 33
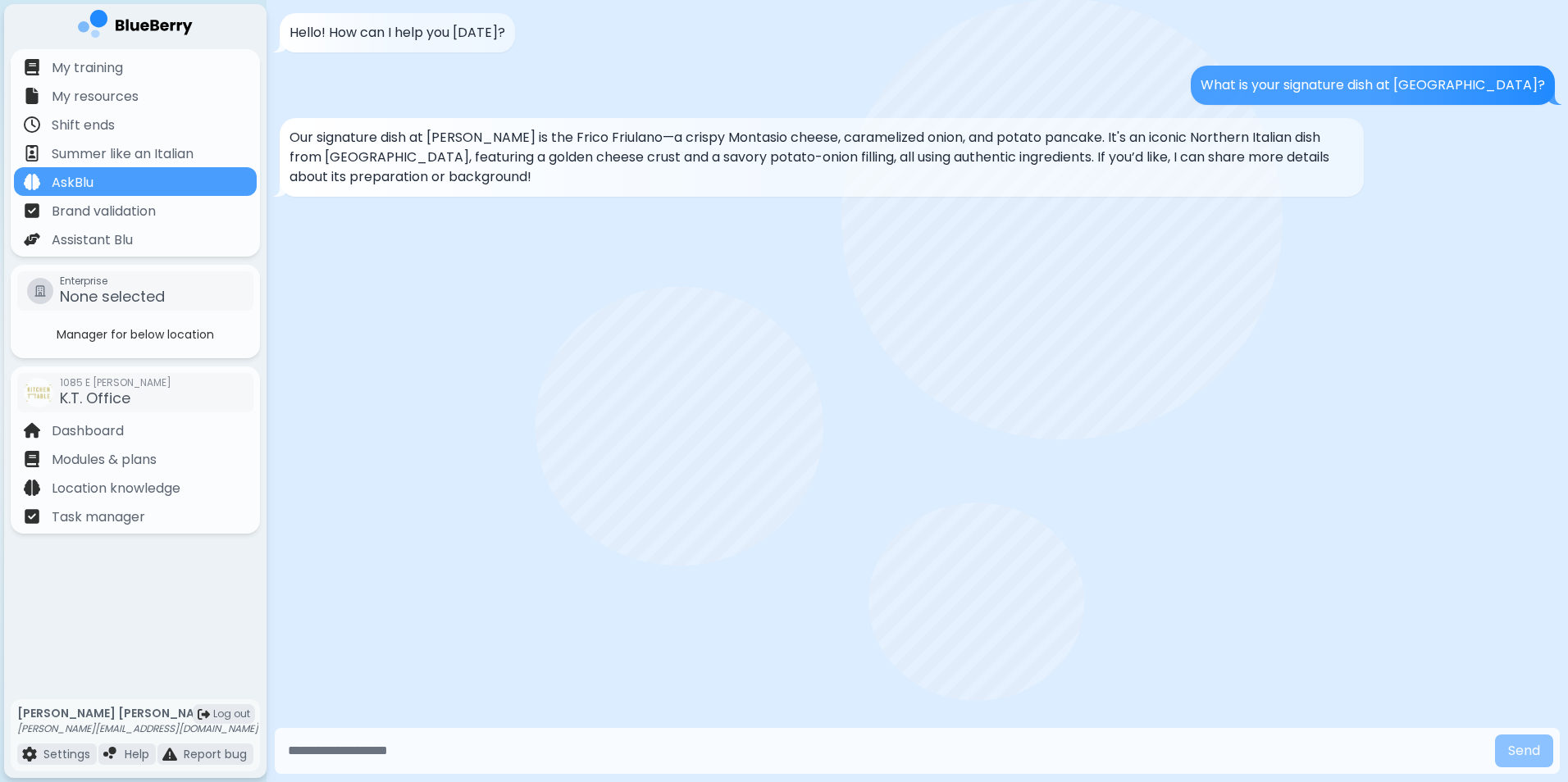
drag, startPoint x: 1385, startPoint y: 99, endPoint x: 1321, endPoint y: 94, distance: 64.2
drag, startPoint x: 1321, startPoint y: 94, endPoint x: 1334, endPoint y: 71, distance: 26.4
click at [1334, 71] on div "What is your signature dish at Carlino?" at bounding box center [1372, 85] width 364 height 39
click at [864, 182] on p "Our signature dish at Carlino is the Frico Friulano—a crispy Montasio cheese, c…" at bounding box center [821, 158] width 1064 height 59
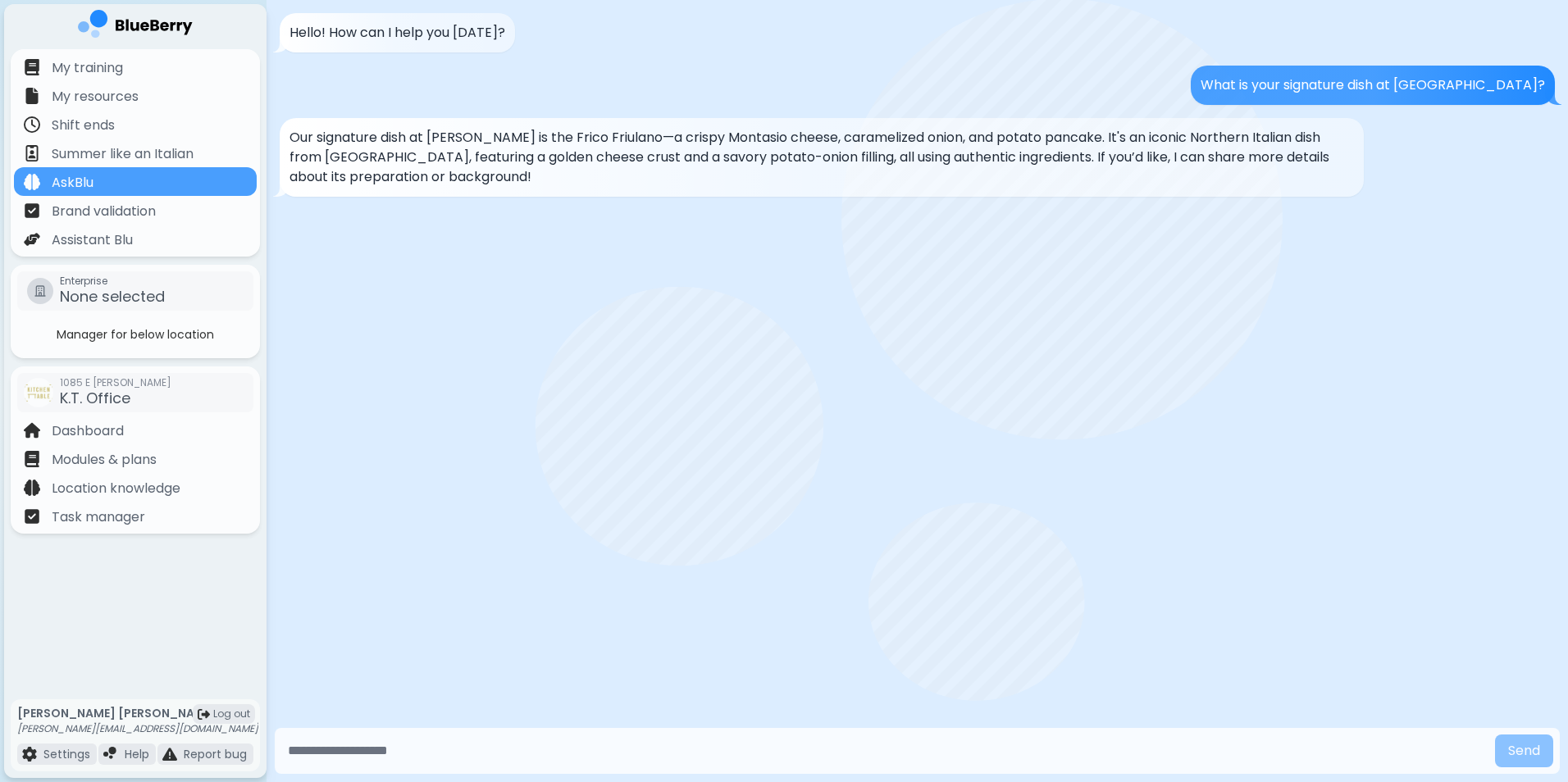
drag, startPoint x: 864, startPoint y: 182, endPoint x: 794, endPoint y: 185, distance: 70.1
click at [794, 185] on p "Our signature dish at Carlino is the Frico Friulano—a crispy Montasio cheese, c…" at bounding box center [821, 158] width 1064 height 59
click at [468, 754] on input "text" at bounding box center [884, 751] width 1207 height 33
type input "*"
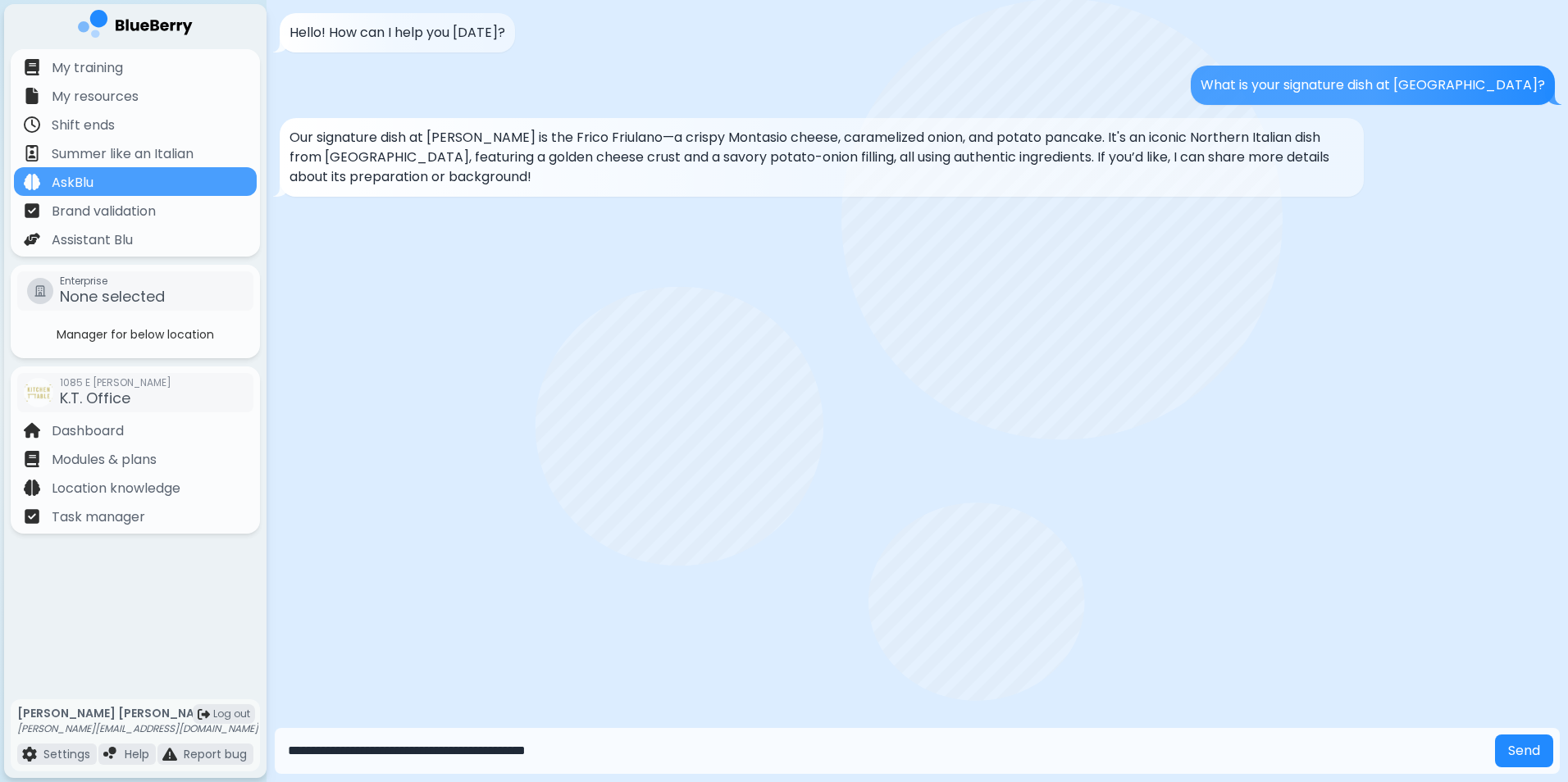
type input "**********"
click at [1495, 734] on button "Send" at bounding box center [1524, 751] width 58 height 33
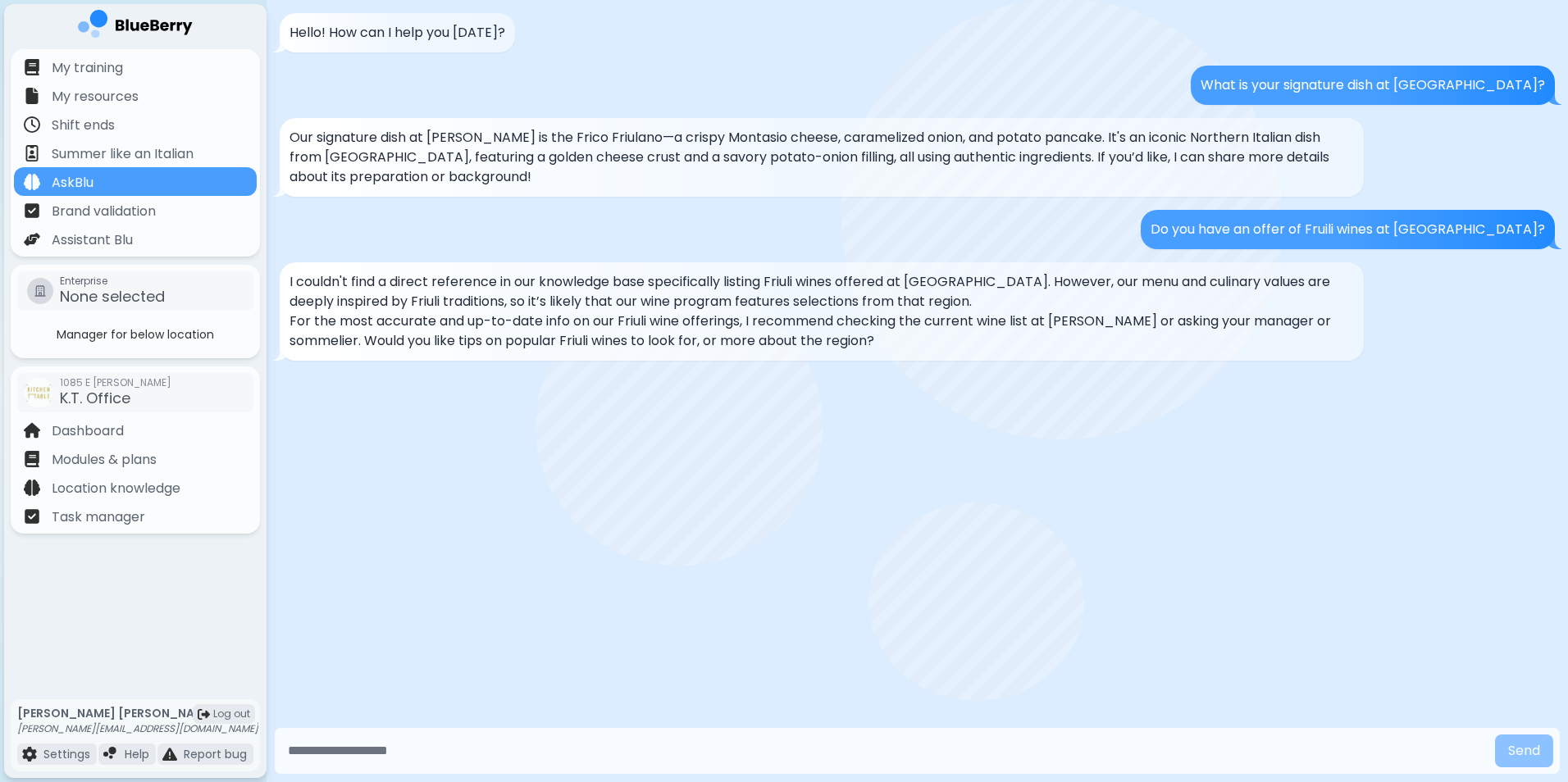
drag, startPoint x: 1344, startPoint y: 243, endPoint x: 1293, endPoint y: 237, distance: 51.4
click at [1293, 237] on p "Do you have an offer of Fruili wines at Carlino?" at bounding box center [1348, 229] width 394 height 20
drag, startPoint x: 1293, startPoint y: 237, endPoint x: 1281, endPoint y: 243, distance: 13.4
click at [1281, 243] on div "Do you have an offer of Fruili wines at Carlino?" at bounding box center [1348, 229] width 414 height 39
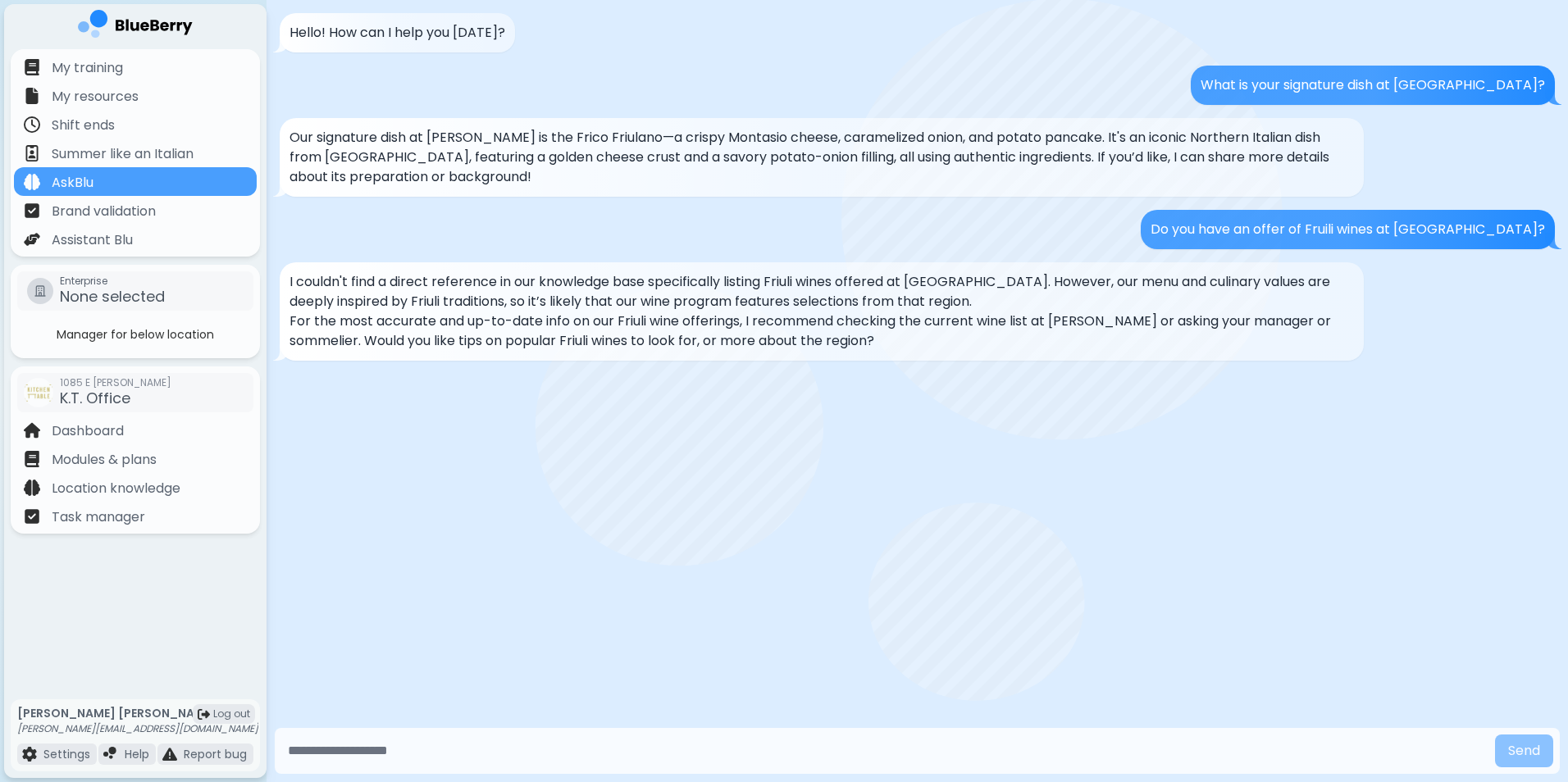
click at [1281, 242] on div "Do you have an offer of Fruili wines at Carlino?" at bounding box center [1348, 229] width 414 height 39
drag, startPoint x: 934, startPoint y: 343, endPoint x: 913, endPoint y: 351, distance: 22.5
click at [913, 351] on div "I couldn't find a direct reference in our knowledge base specifically listing F…" at bounding box center [821, 311] width 1084 height 99
